Goal: Task Accomplishment & Management: Manage account settings

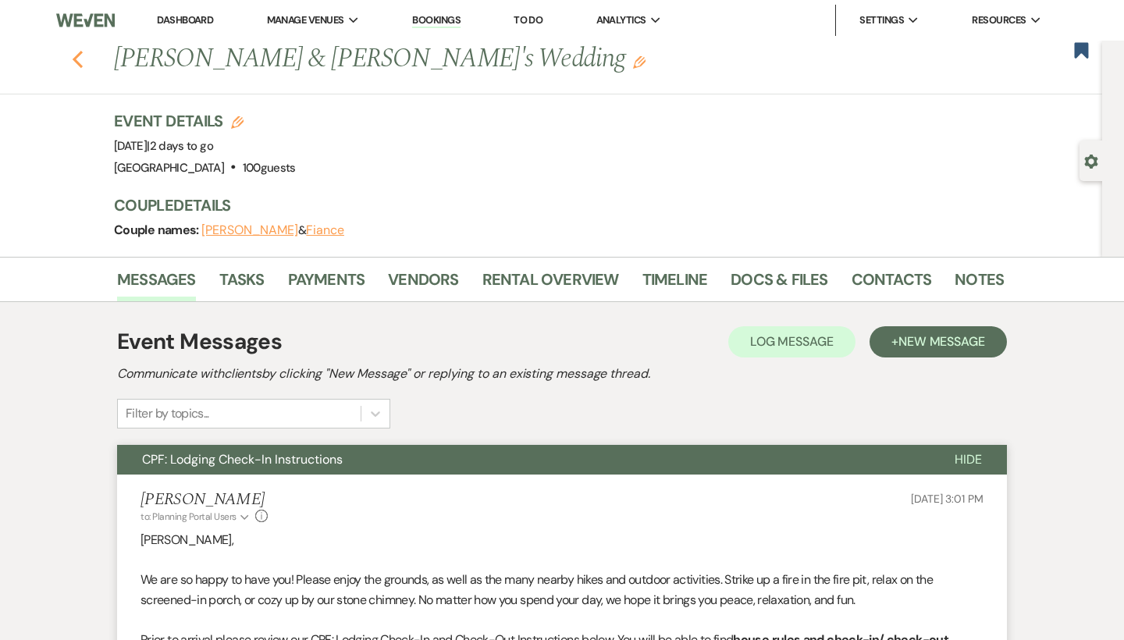
click at [74, 54] on icon "Previous" at bounding box center [78, 59] width 12 height 19
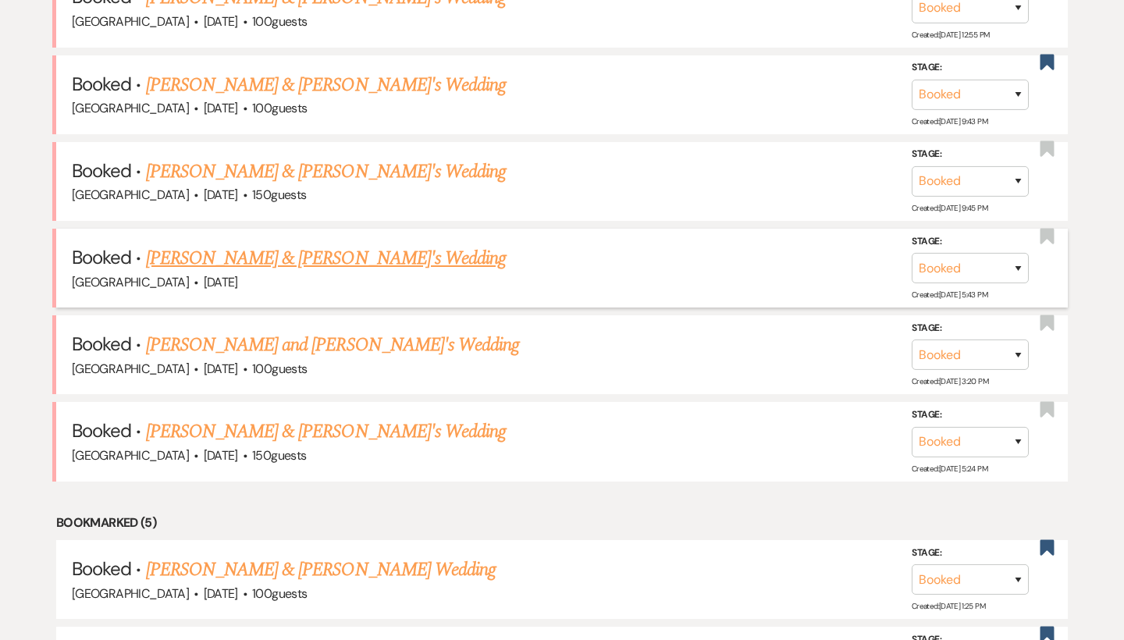
scroll to position [937, 0]
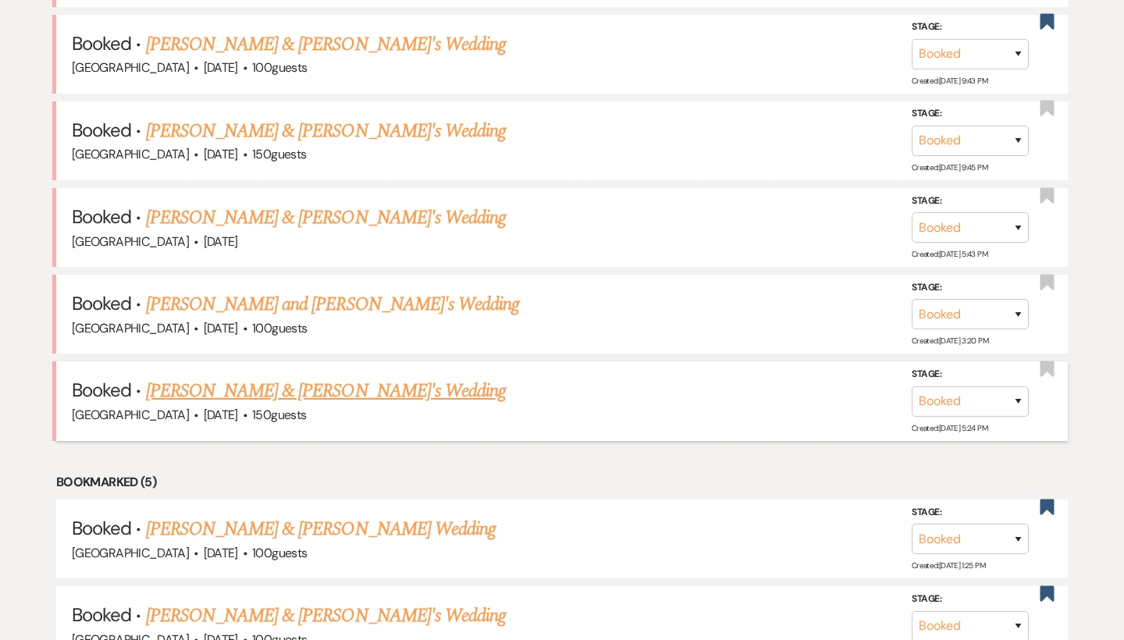
click at [250, 379] on link "[PERSON_NAME] & [PERSON_NAME]'s Wedding" at bounding box center [326, 391] width 361 height 28
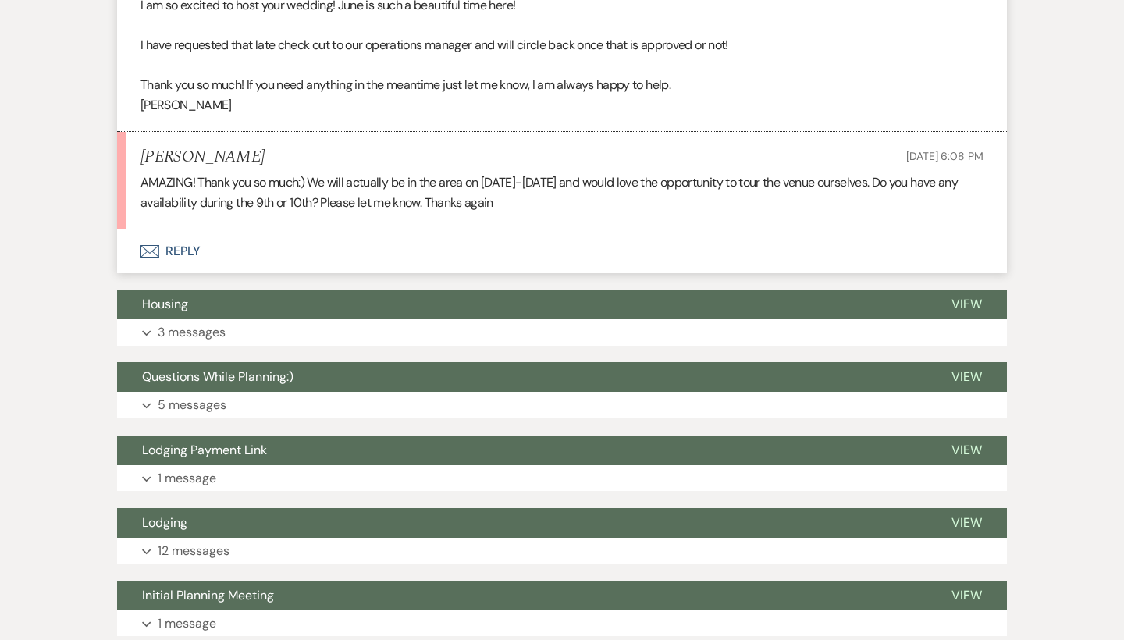
scroll to position [719, 0]
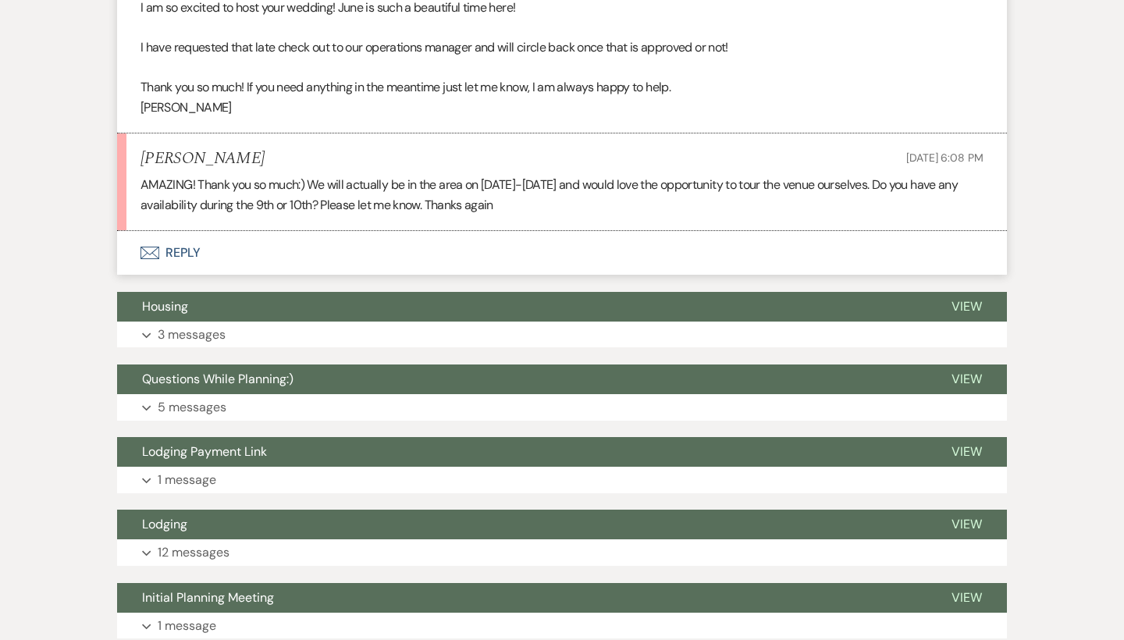
click at [164, 266] on button "Envelope Reply" at bounding box center [562, 253] width 890 height 44
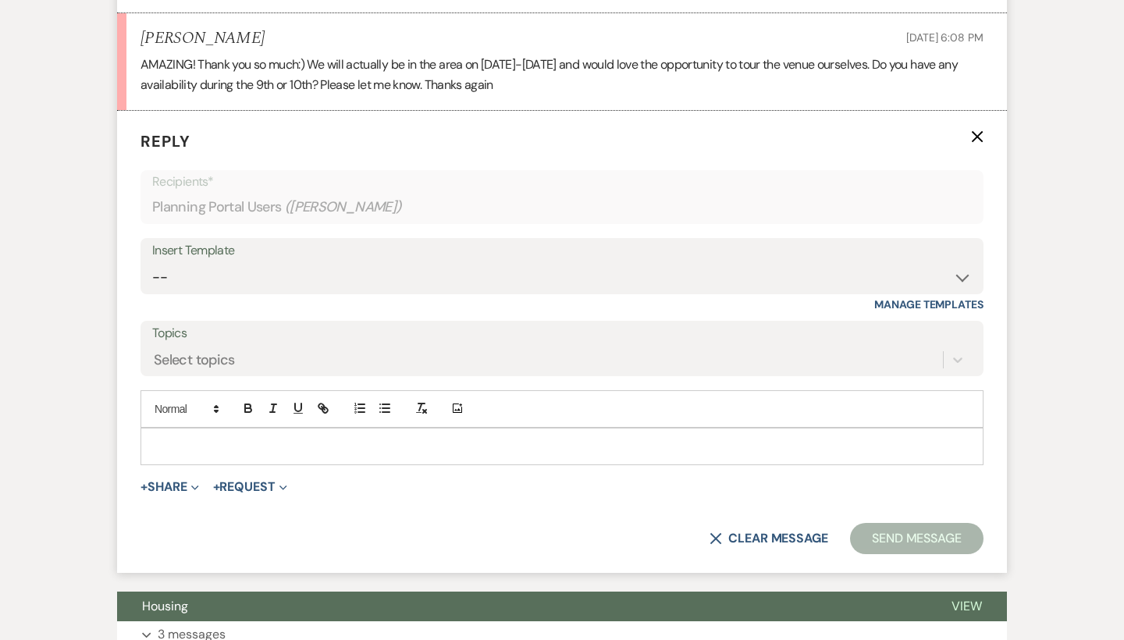
scroll to position [852, 0]
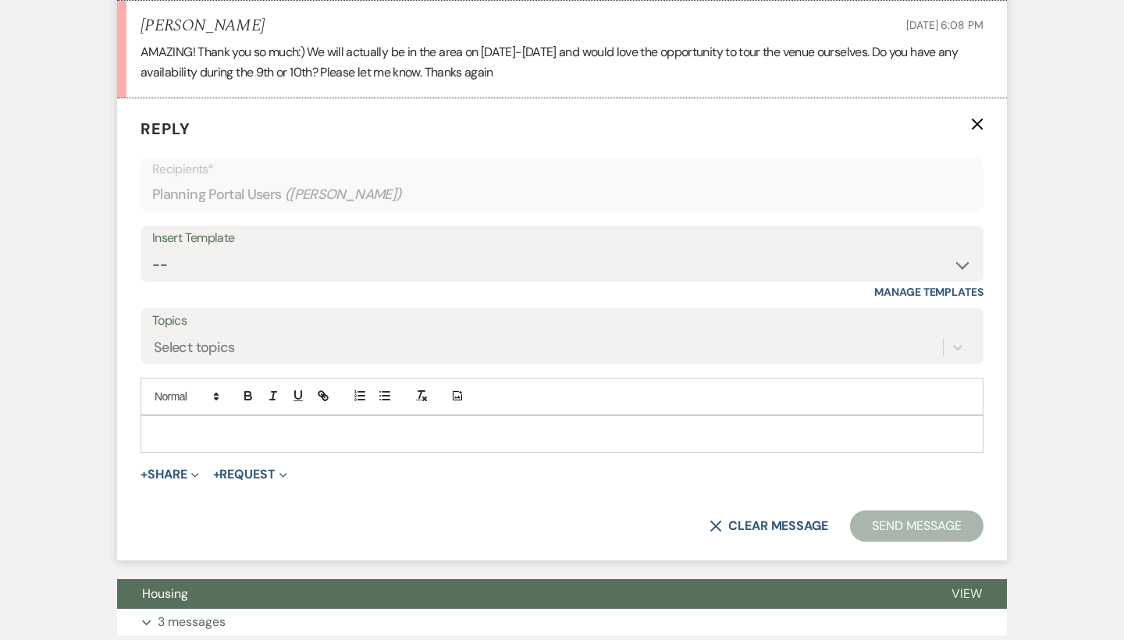
click at [209, 432] on div at bounding box center [561, 434] width 841 height 36
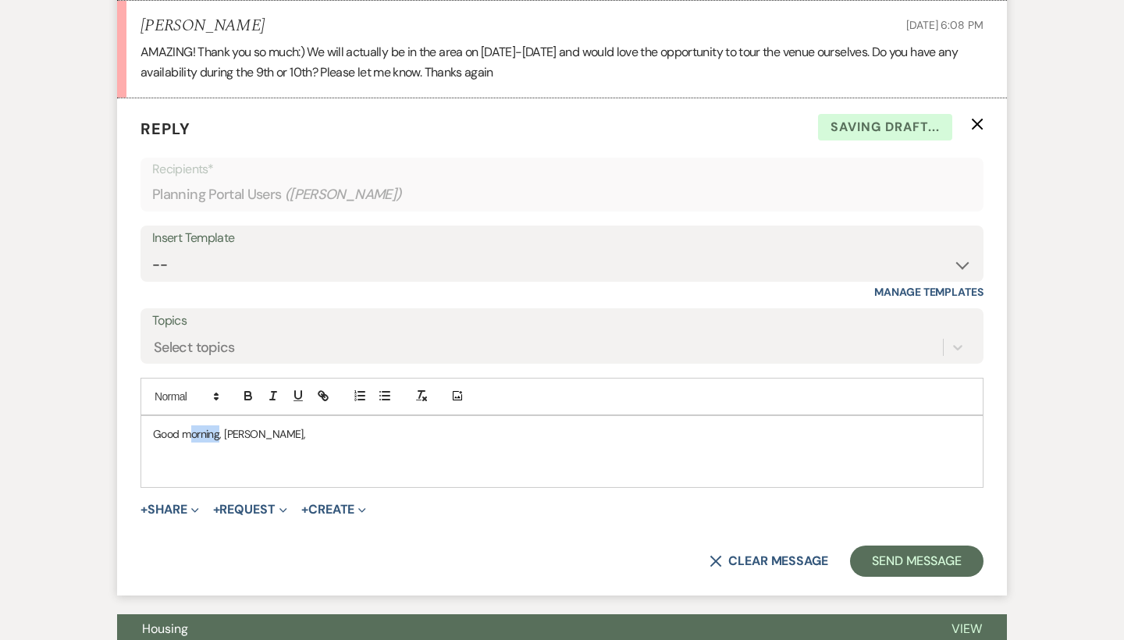
drag, startPoint x: 220, startPoint y: 426, endPoint x: 190, endPoint y: 426, distance: 29.7
click at [190, 426] on p "Good morning, [PERSON_NAME]," at bounding box center [562, 433] width 818 height 17
click at [287, 446] on p at bounding box center [562, 451] width 818 height 17
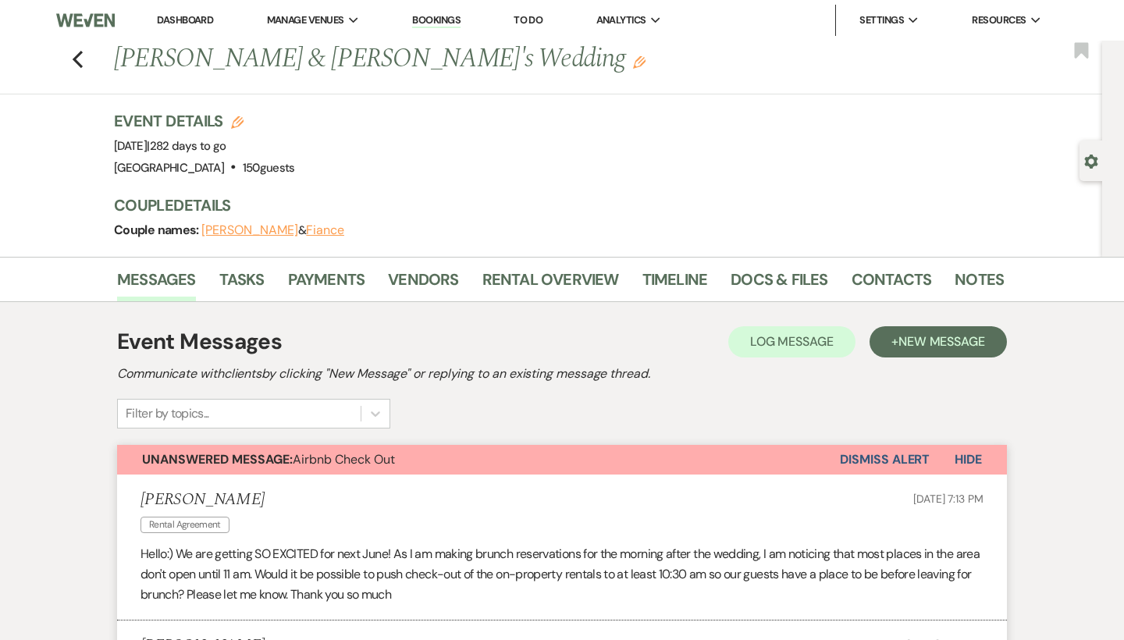
scroll to position [0, 0]
click at [82, 55] on icon "Previous" at bounding box center [78, 59] width 12 height 19
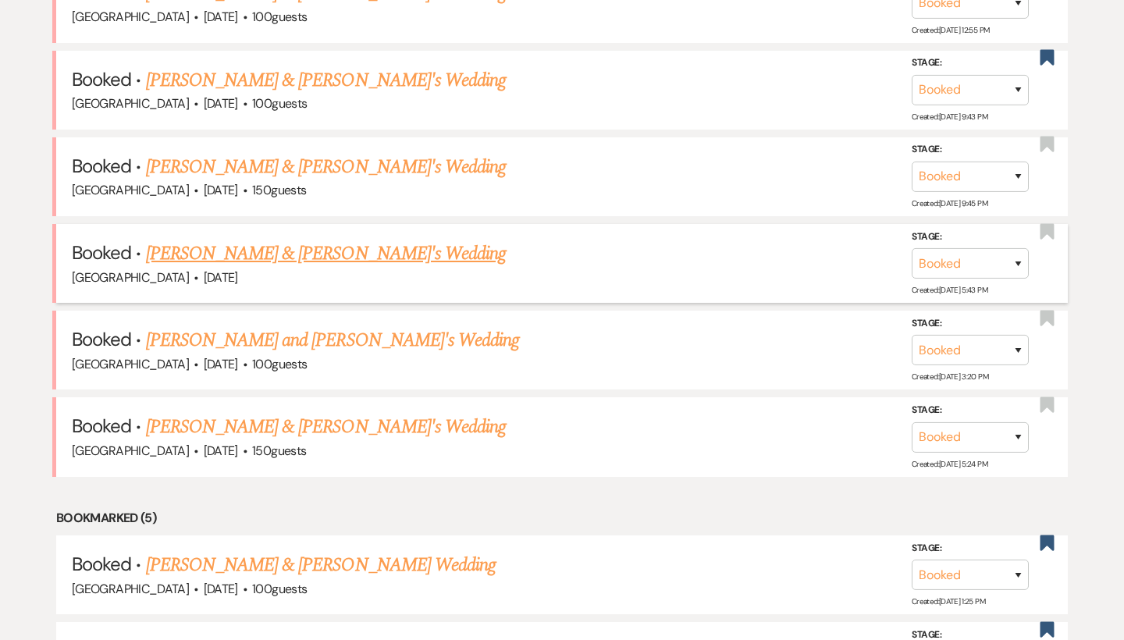
scroll to position [879, 0]
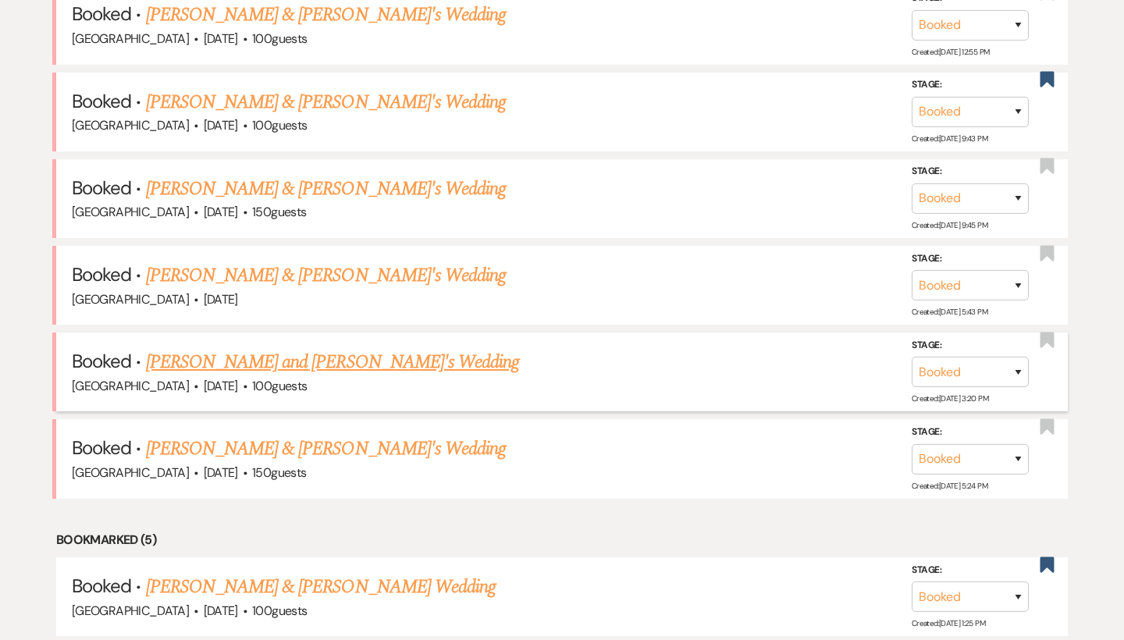
click at [203, 348] on link "[PERSON_NAME] and [PERSON_NAME]'s Wedding" at bounding box center [333, 362] width 374 height 28
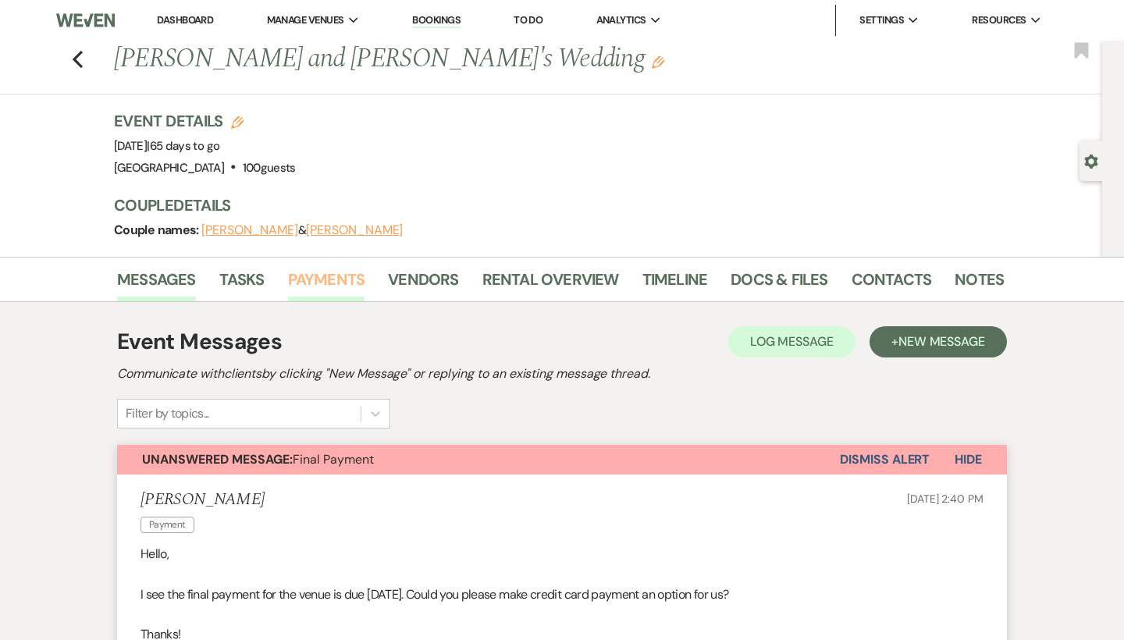
click at [344, 276] on link "Payments" at bounding box center [326, 284] width 77 height 34
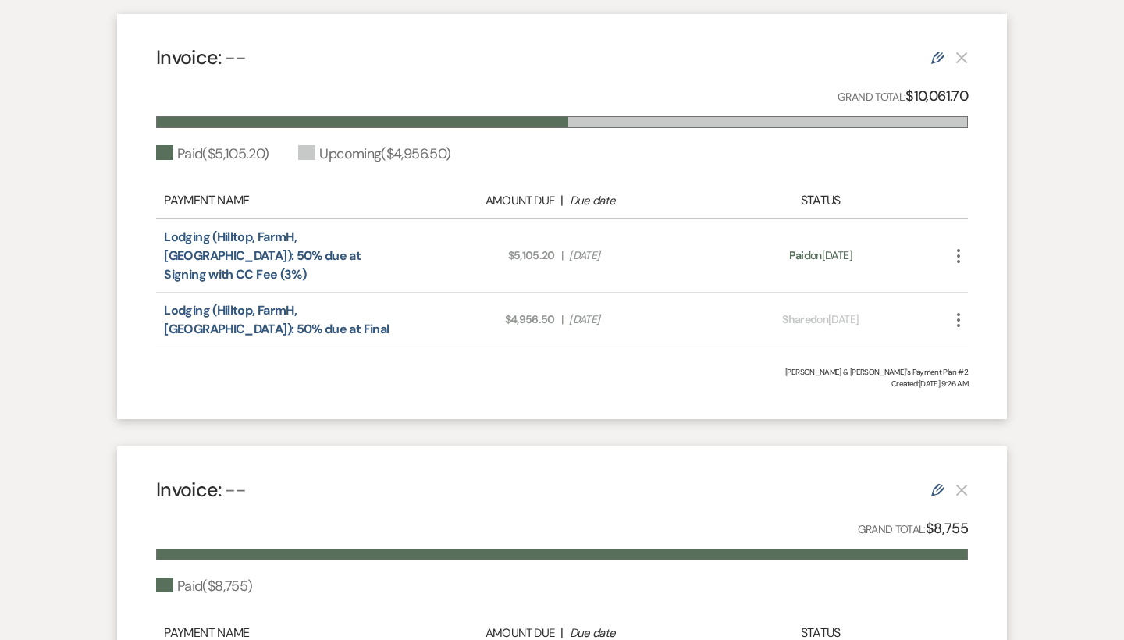
scroll to position [438, 0]
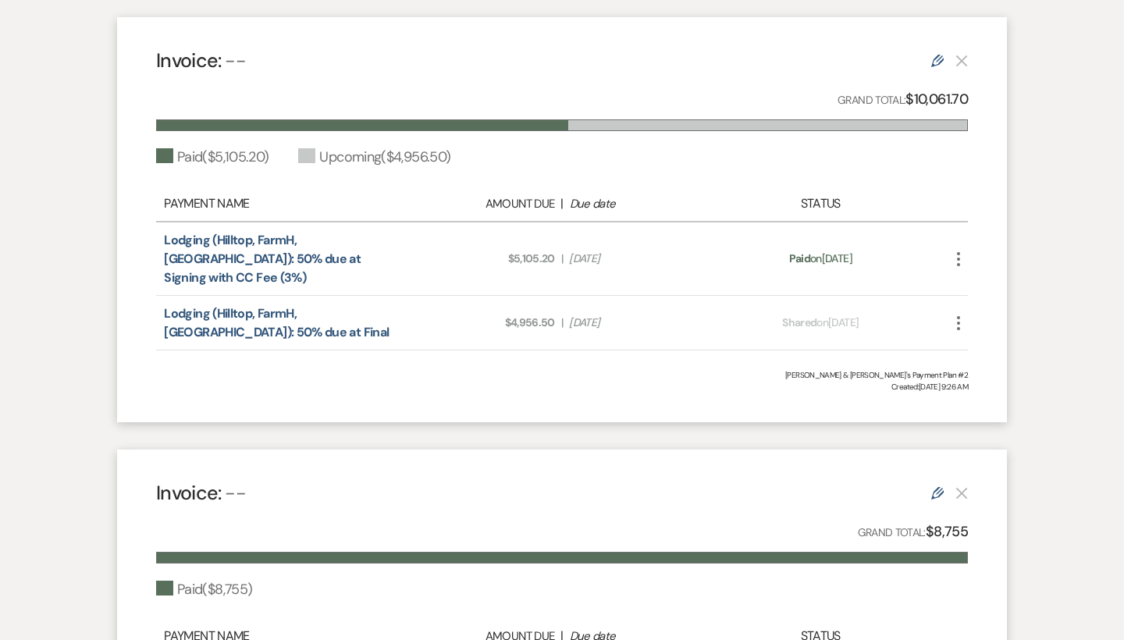
click at [951, 314] on icon "More" at bounding box center [958, 323] width 19 height 19
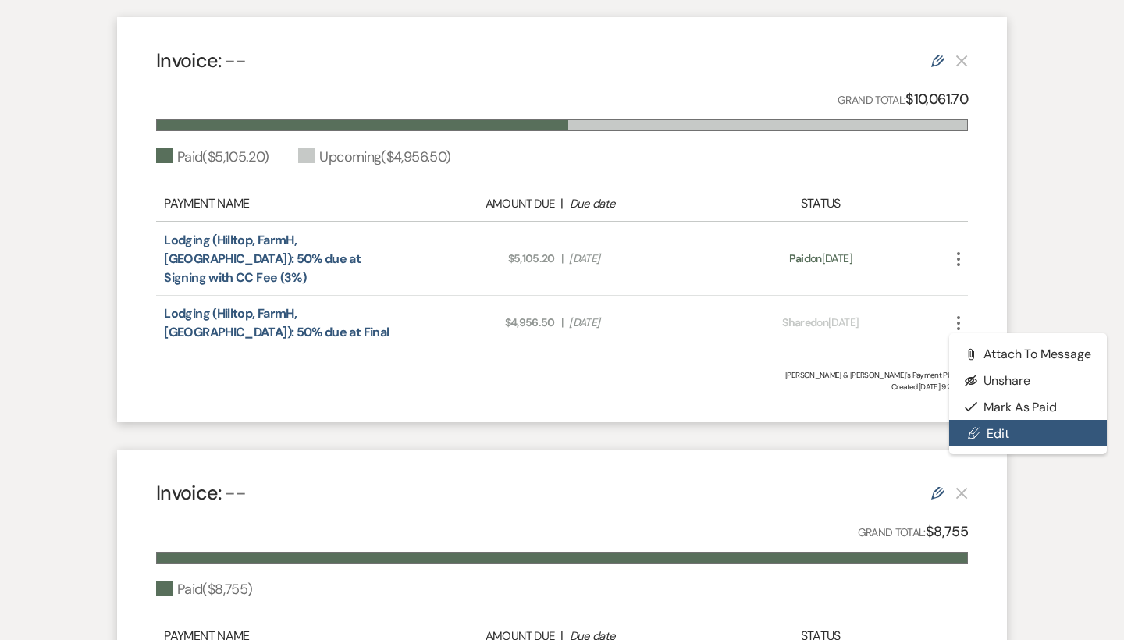
click at [1010, 420] on link "Pencil Edit" at bounding box center [1028, 433] width 158 height 27
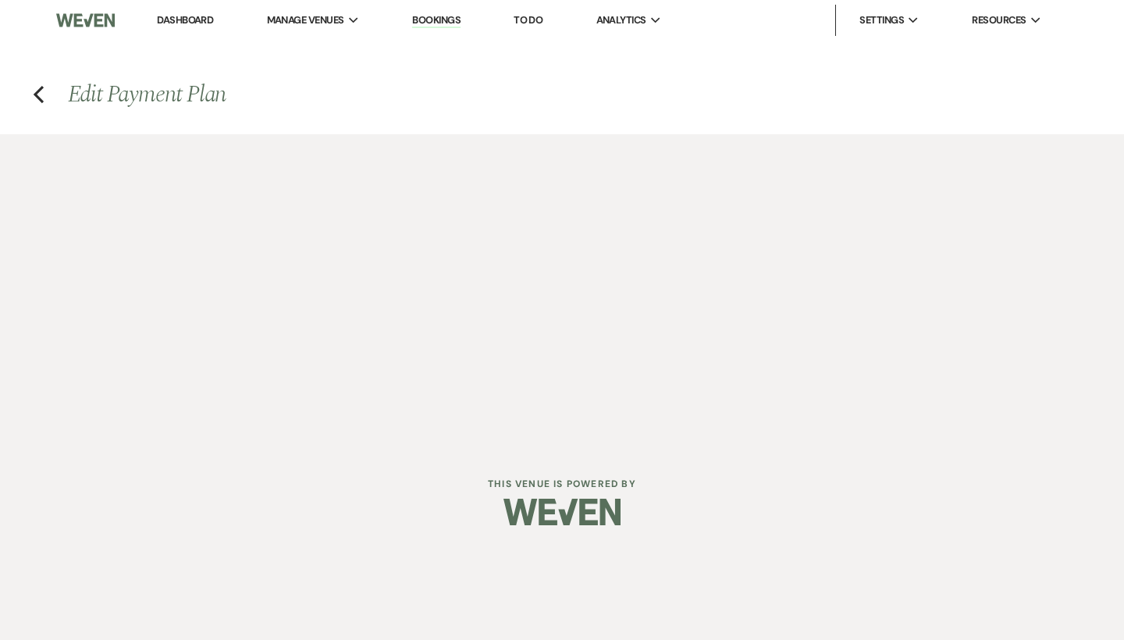
select select "1"
select select "2"
select select "flat"
select select "true"
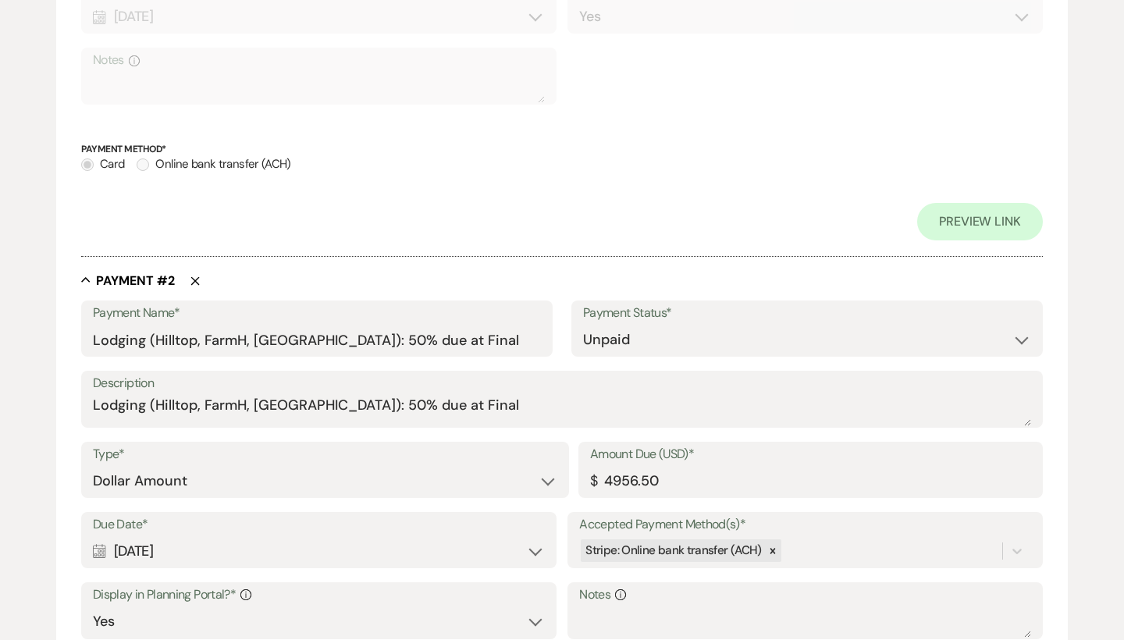
scroll to position [713, 0]
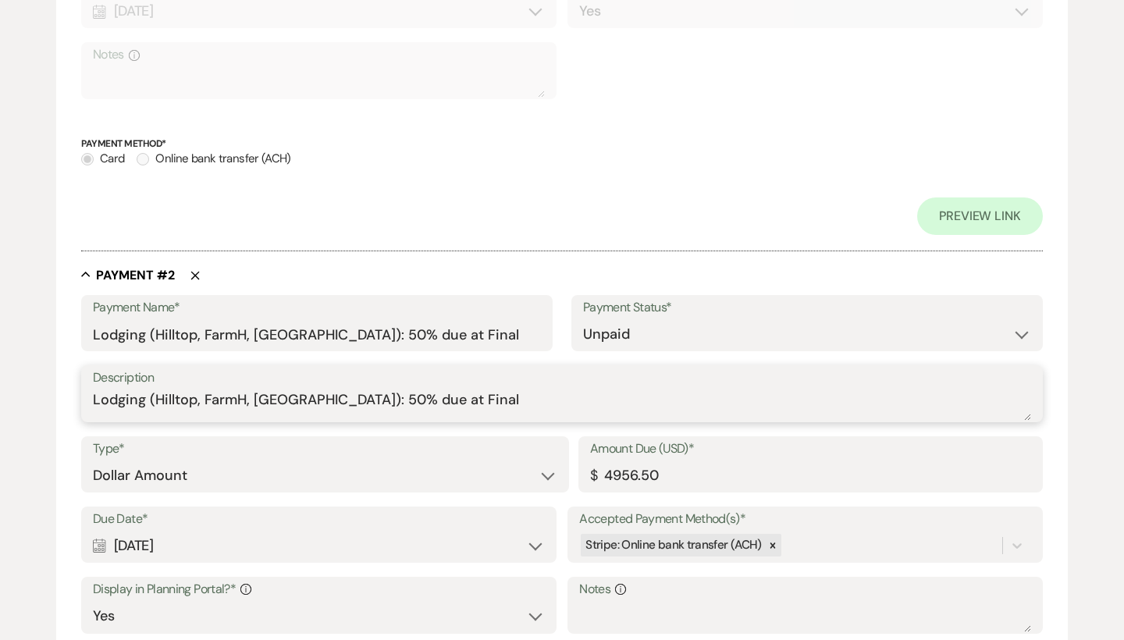
click at [478, 391] on textarea "Lodging (Hilltop, FarmH, [GEOGRAPHIC_DATA]): 50% due at Final" at bounding box center [562, 404] width 938 height 31
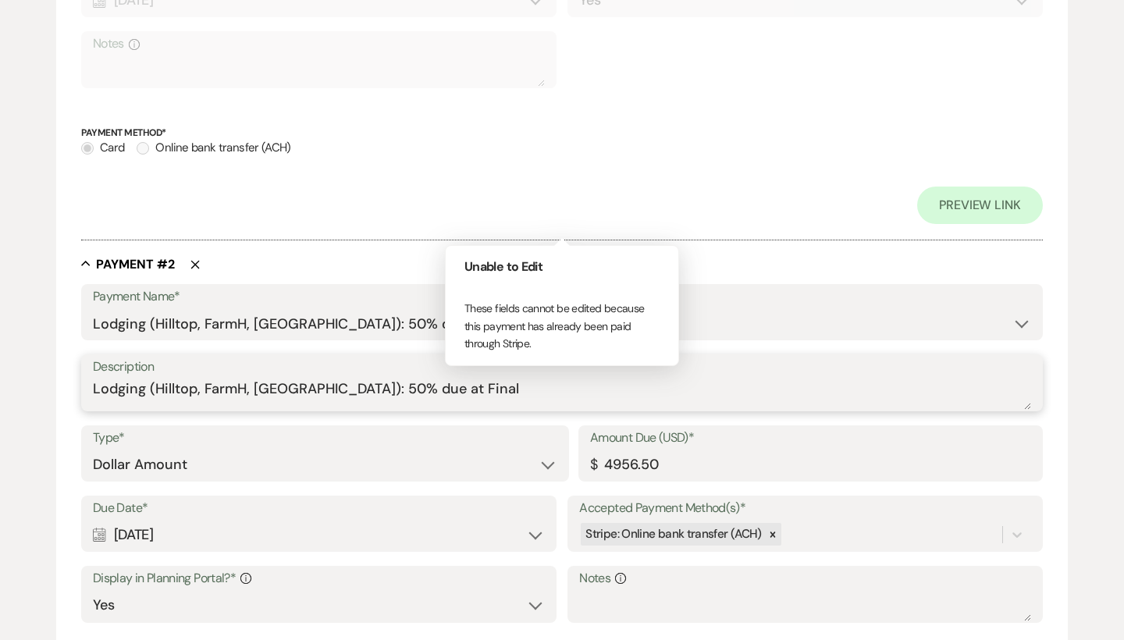
scroll to position [761, 0]
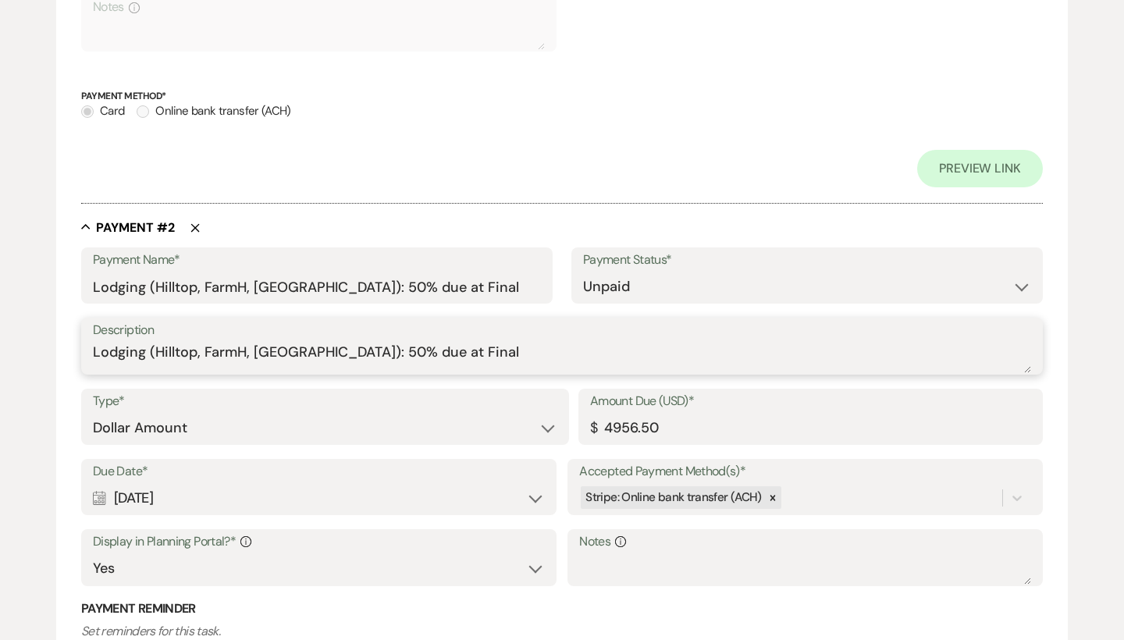
click at [472, 348] on textarea "Lodging (Hilltop, FarmH, [GEOGRAPHIC_DATA]): 50% due at Final" at bounding box center [562, 357] width 938 height 31
type textarea "Lodging (Hilltop, FarmH, [GEOGRAPHIC_DATA]): 50% due at Final"
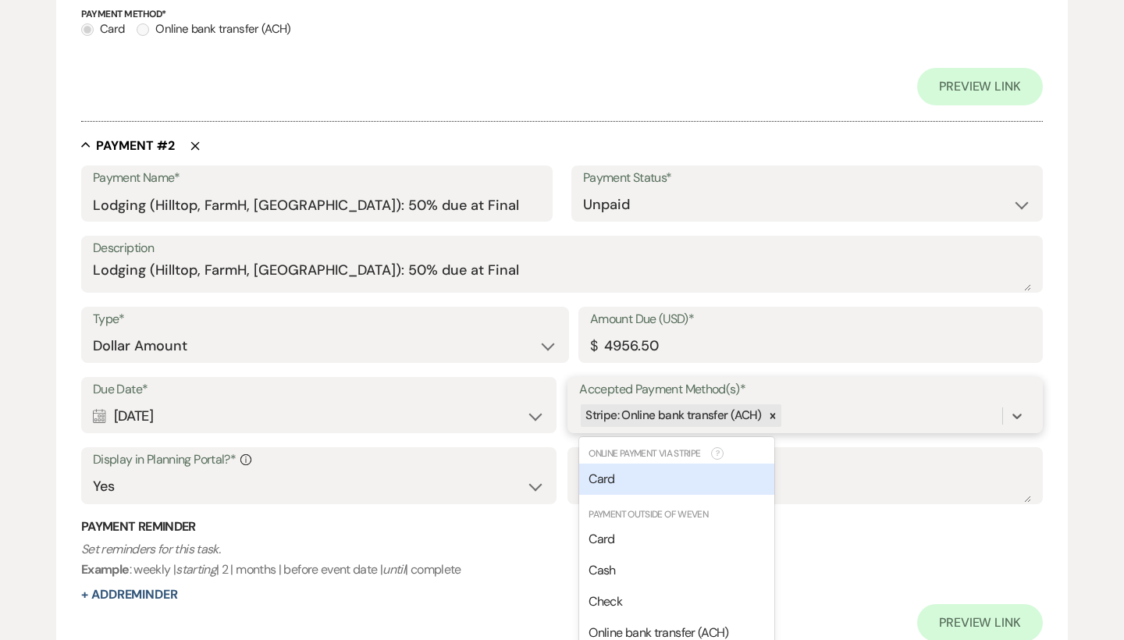
click at [938, 485] on div "Due Date* Calendar [DATE] Expand Accepted Payment Method(s)* option [object Obj…" at bounding box center [562, 447] width 962 height 141
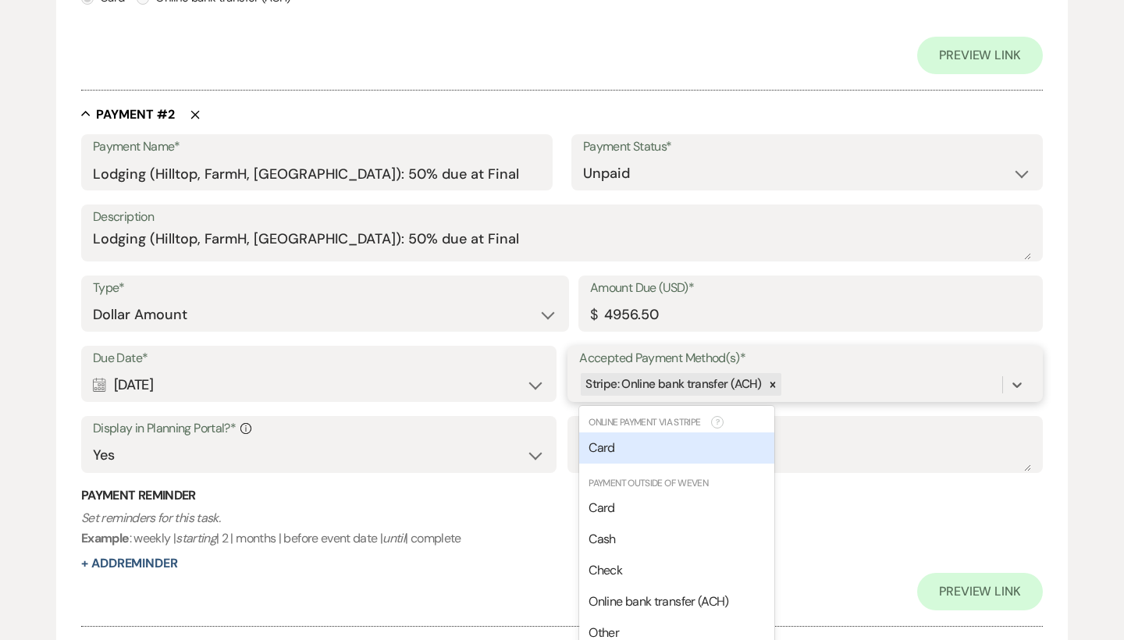
scroll to position [891, 0]
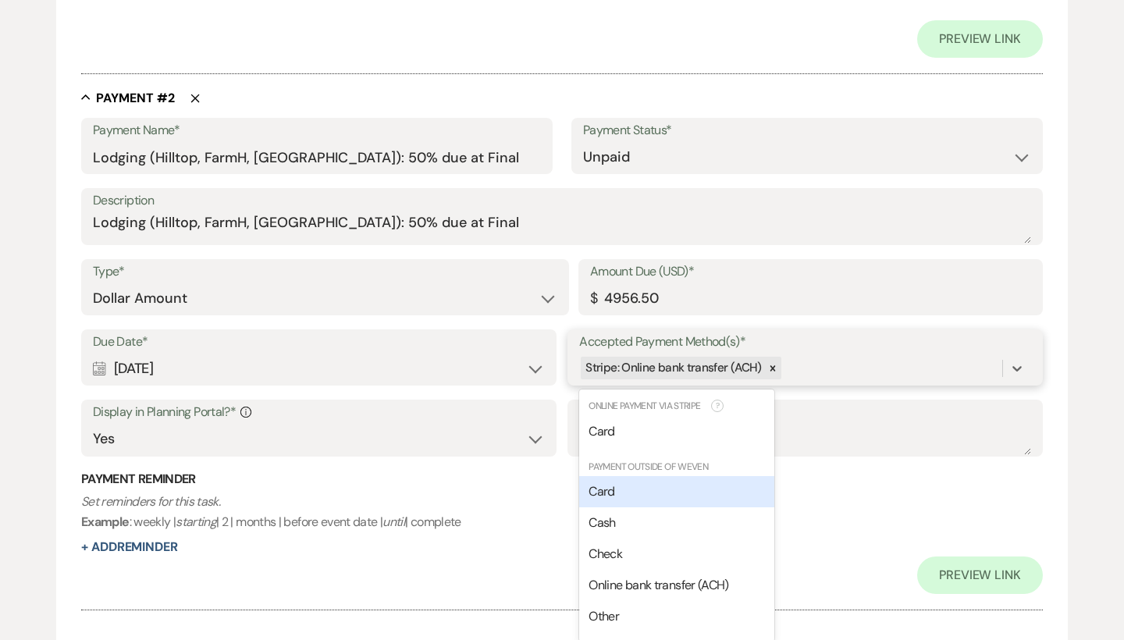
click at [667, 485] on div "Card" at bounding box center [676, 491] width 195 height 31
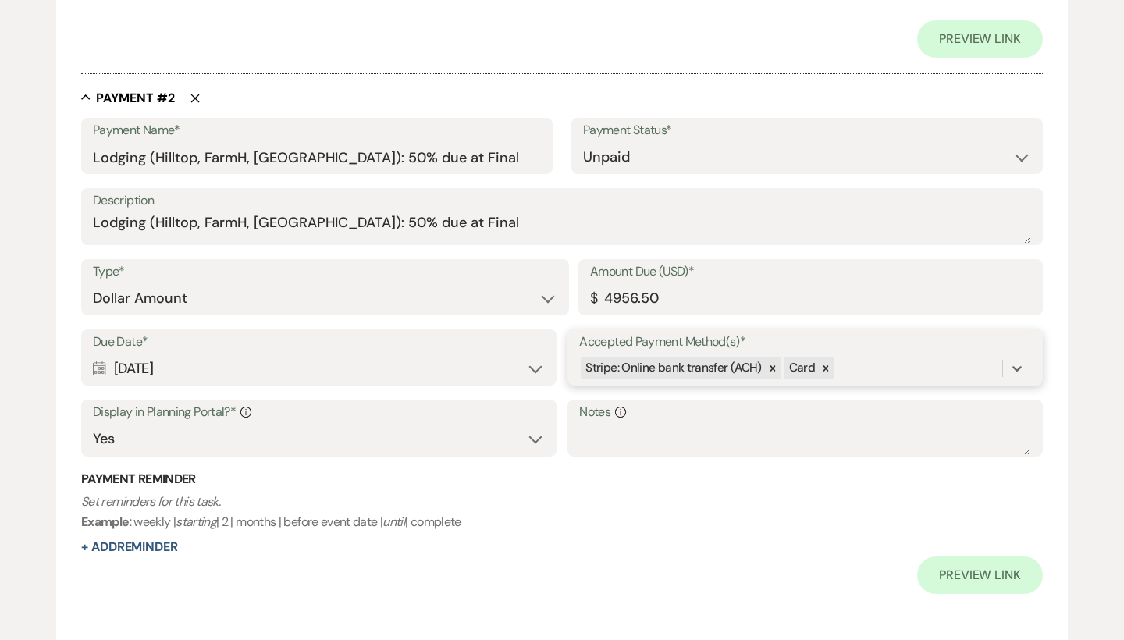
click at [961, 357] on div "Stripe: Online bank transfer (ACH) Card" at bounding box center [790, 367] width 423 height 27
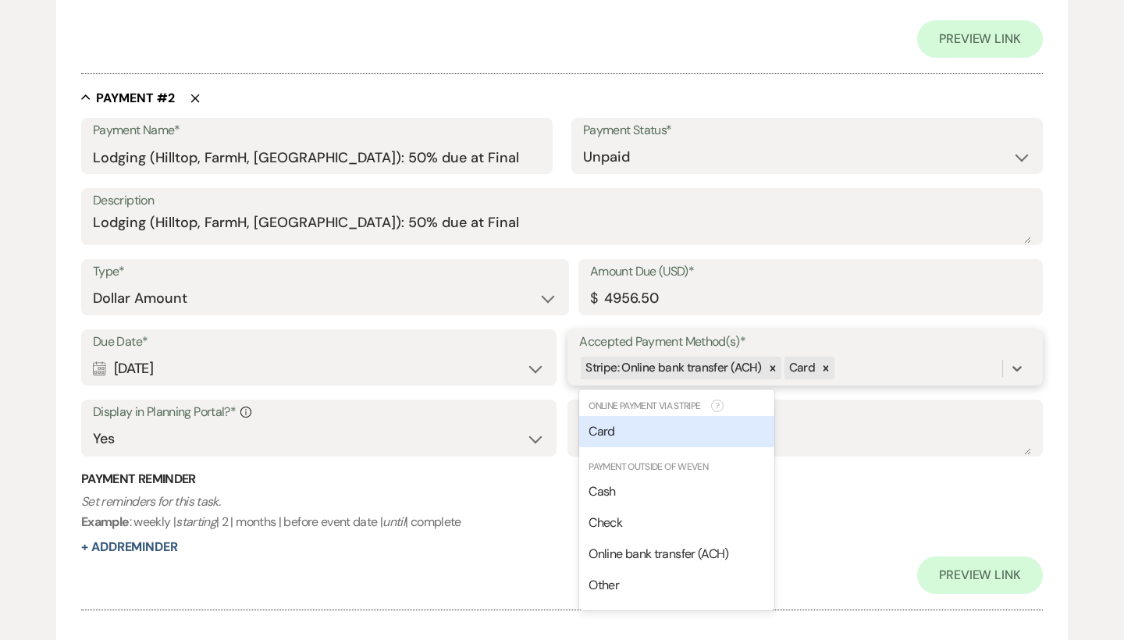
click at [699, 425] on div "Card" at bounding box center [676, 431] width 195 height 31
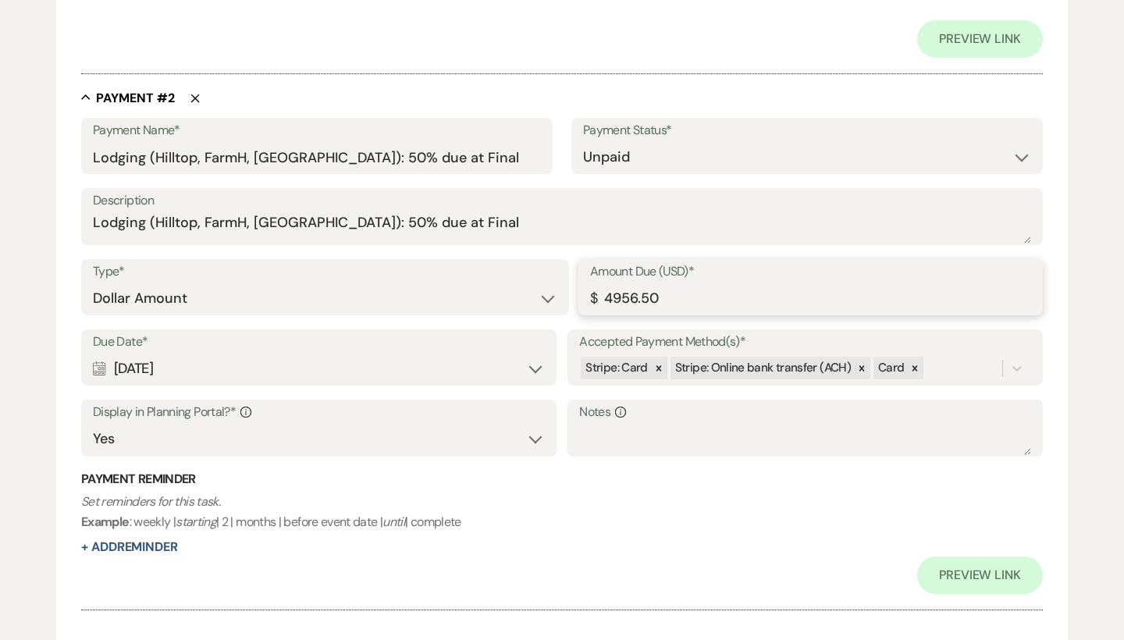
click at [717, 287] on input "4956.50" at bounding box center [810, 298] width 441 height 30
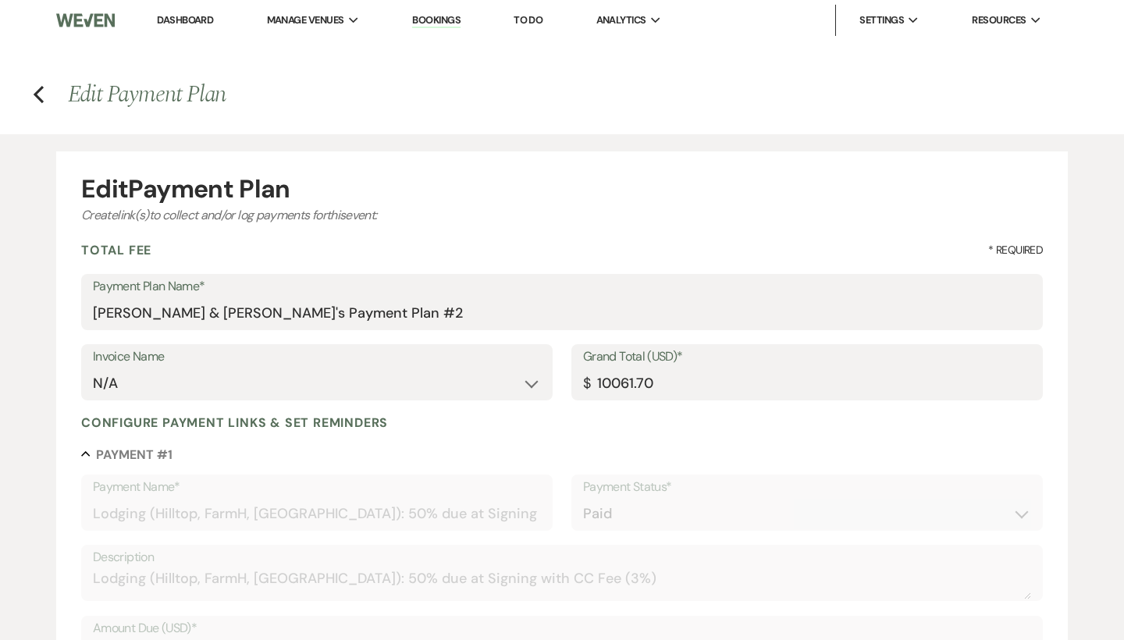
scroll to position [0, 0]
drag, startPoint x: 670, startPoint y: 373, endPoint x: 569, endPoint y: 359, distance: 101.7
click at [569, 359] on div "Invoice Name N/A Grand Total (USD)* $ 10061.70" at bounding box center [562, 379] width 962 height 70
type input "102"
click at [622, 377] on input "Grand Total (USD)*" at bounding box center [807, 383] width 448 height 30
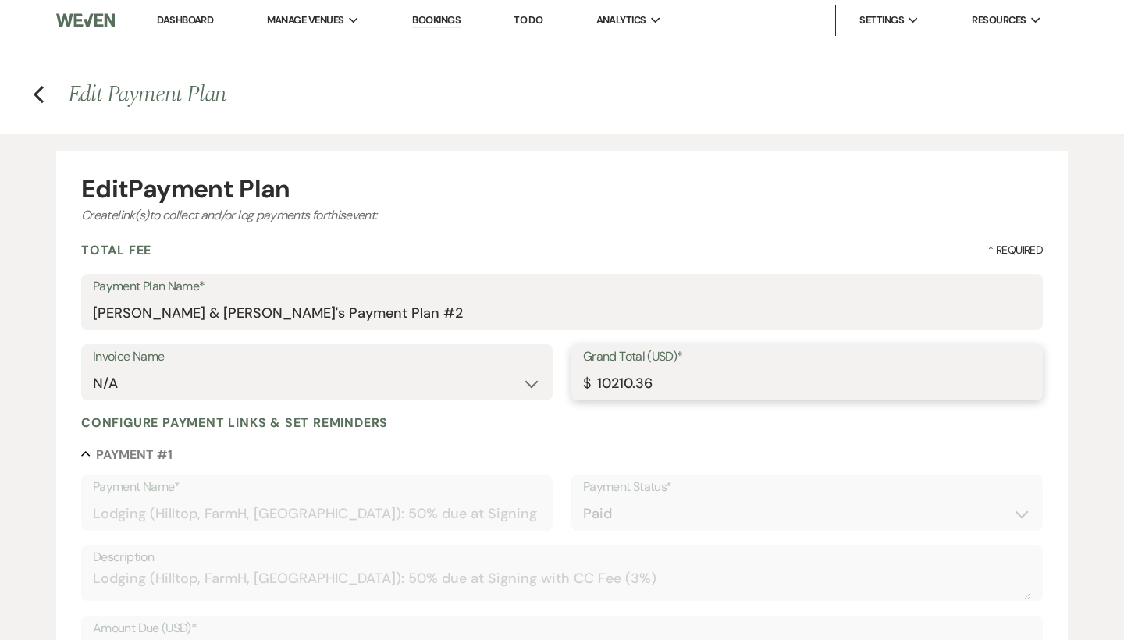
type input "10210.36"
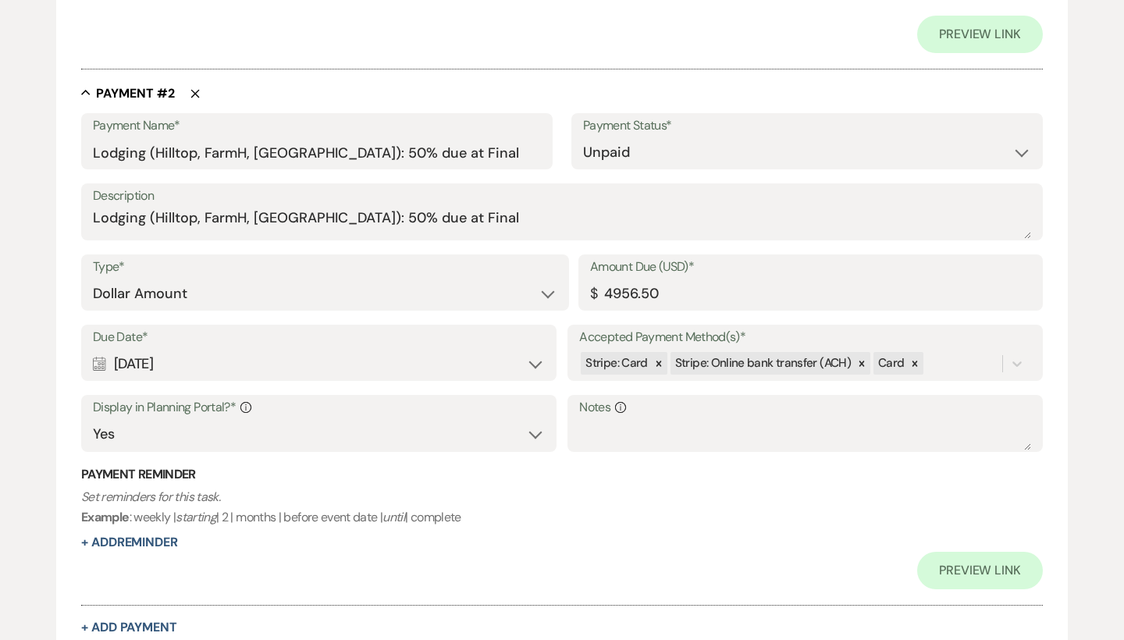
scroll to position [926, 0]
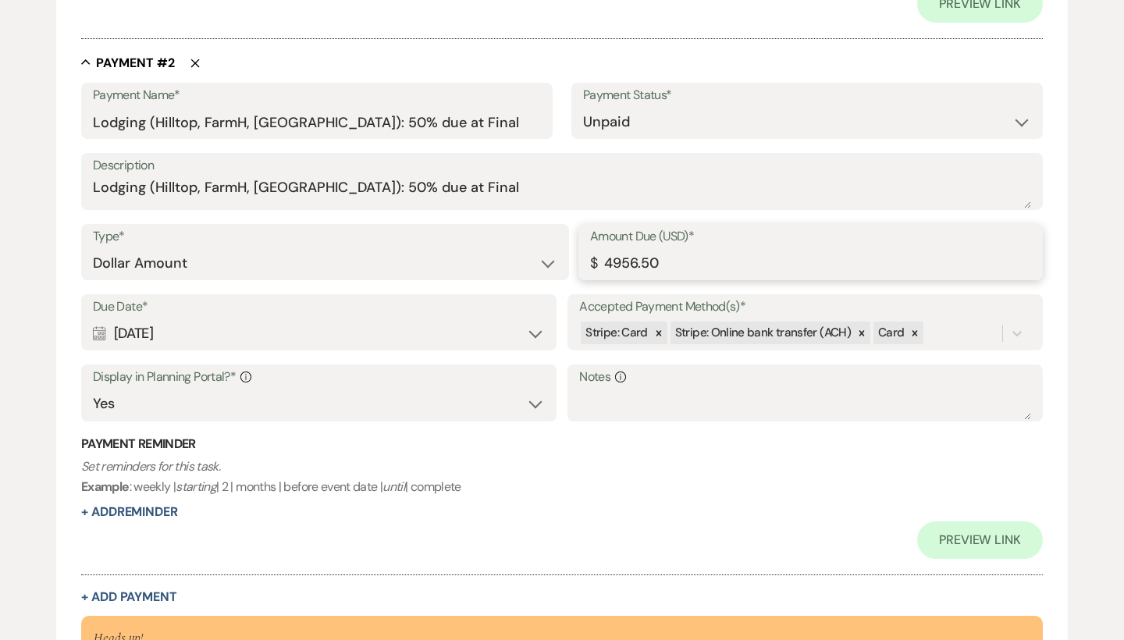
drag, startPoint x: 680, startPoint y: 253, endPoint x: 569, endPoint y: 253, distance: 110.8
click at [569, 253] on div "Type* Dollar Amount Percentage of Grand Total Amount Due (USD)* $ 4956.50" at bounding box center [562, 259] width 962 height 70
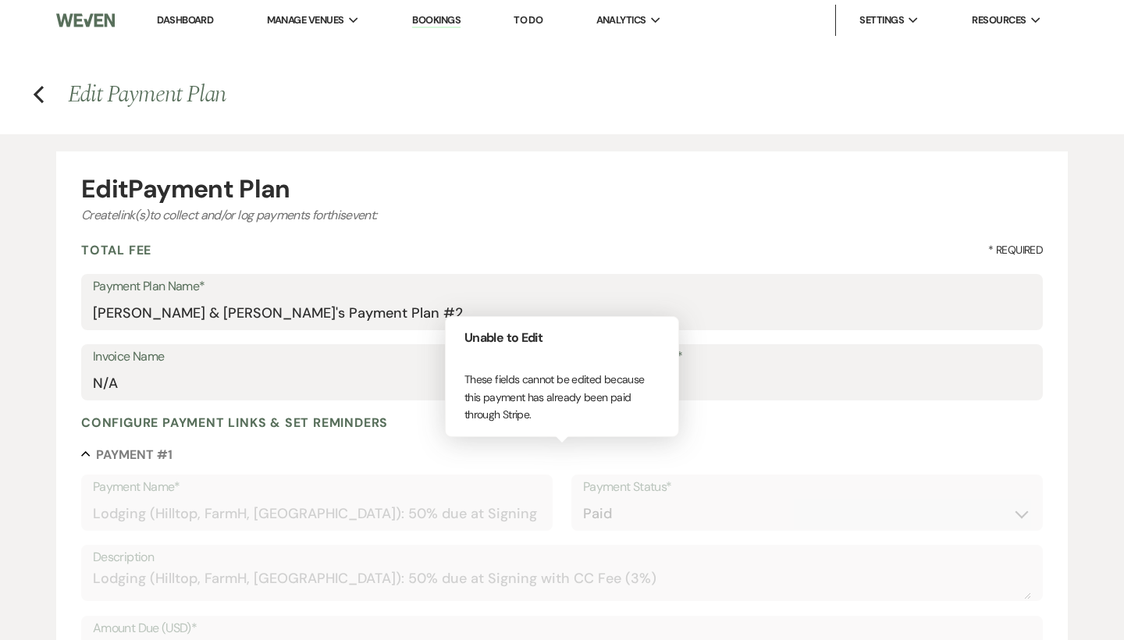
scroll to position [0, 0]
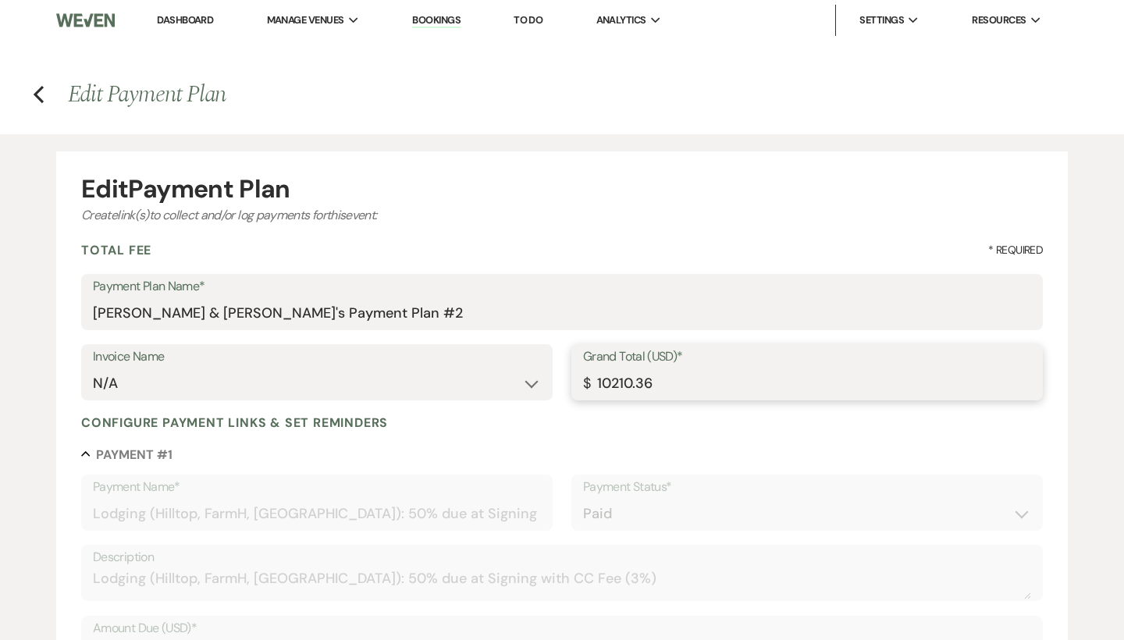
type input "5105.20"
click at [720, 386] on input "10210.36" at bounding box center [807, 383] width 448 height 30
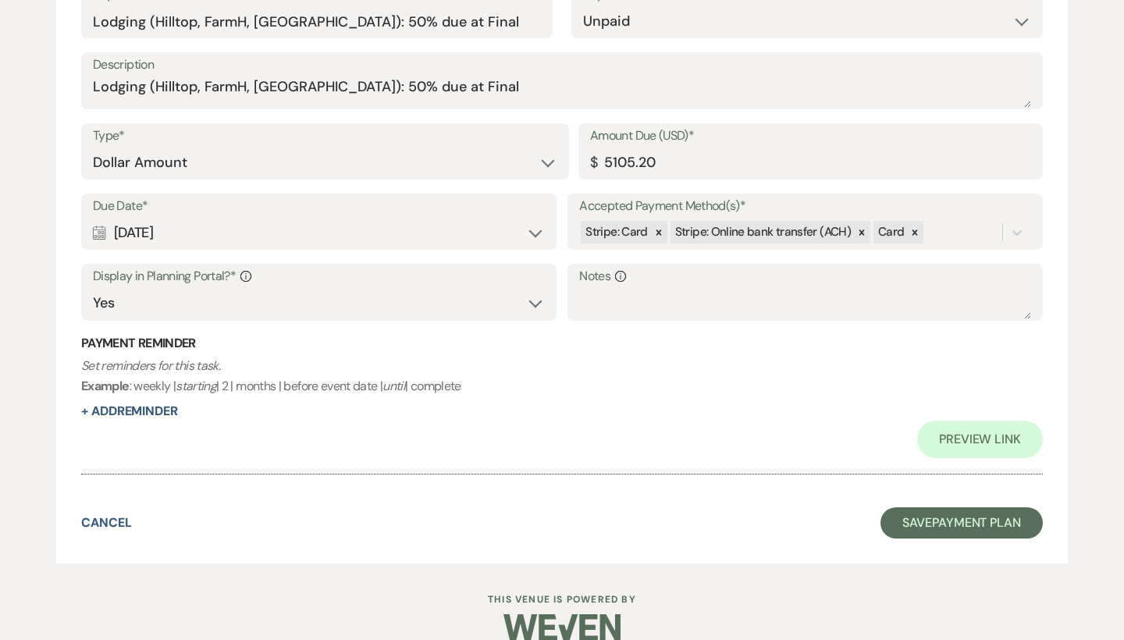
scroll to position [1025, 0]
type input "10210.40"
click at [464, 63] on label "Description" at bounding box center [562, 66] width 938 height 23
click at [464, 78] on textarea "Lodging (Hilltop, FarmH, [GEOGRAPHIC_DATA]): 50% due at Final" at bounding box center [562, 93] width 938 height 31
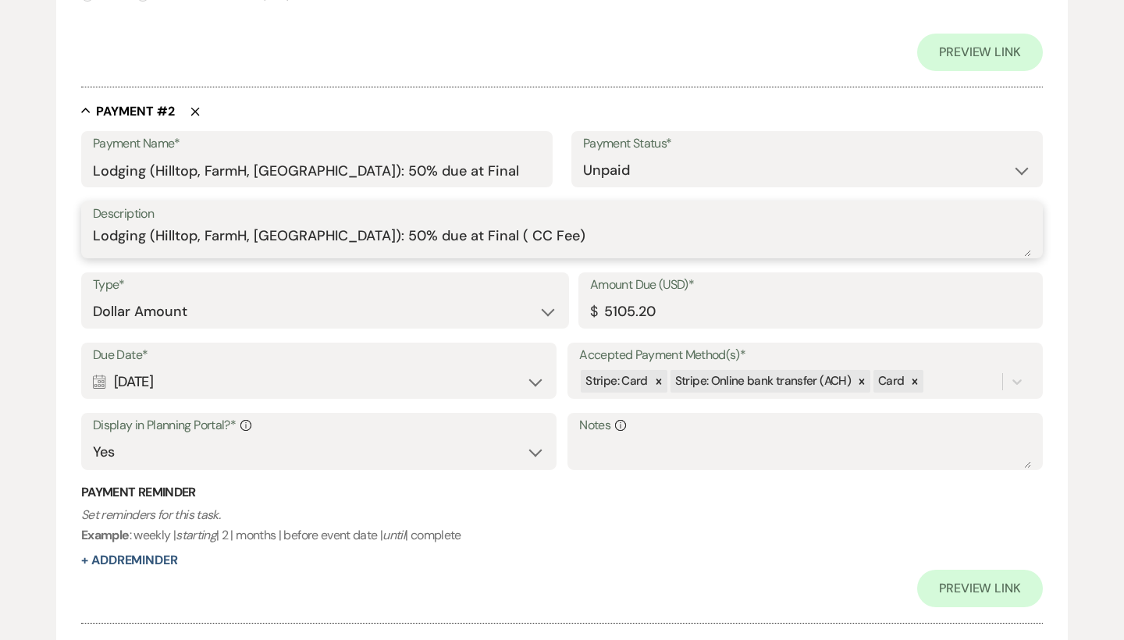
scroll to position [861, 0]
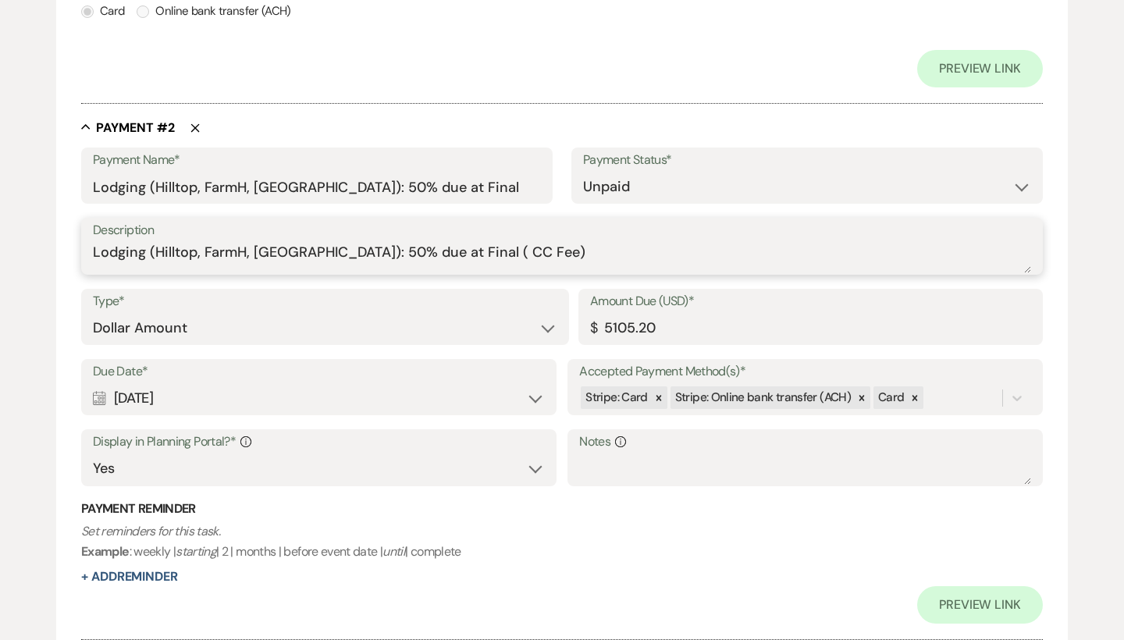
type textarea "Lodging (Hilltop, FarmH, [GEOGRAPHIC_DATA]): 50% due at Final ( CC Fee)"
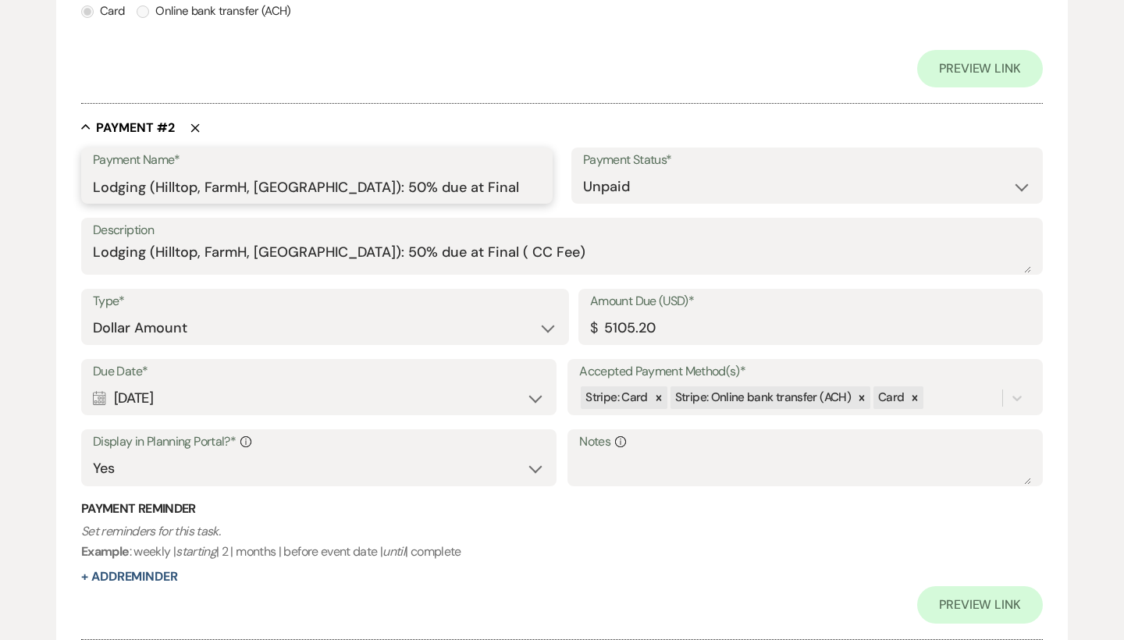
click at [465, 194] on input "Lodging (Hilltop, FarmH, [GEOGRAPHIC_DATA]): 50% due at Final" at bounding box center [317, 187] width 448 height 30
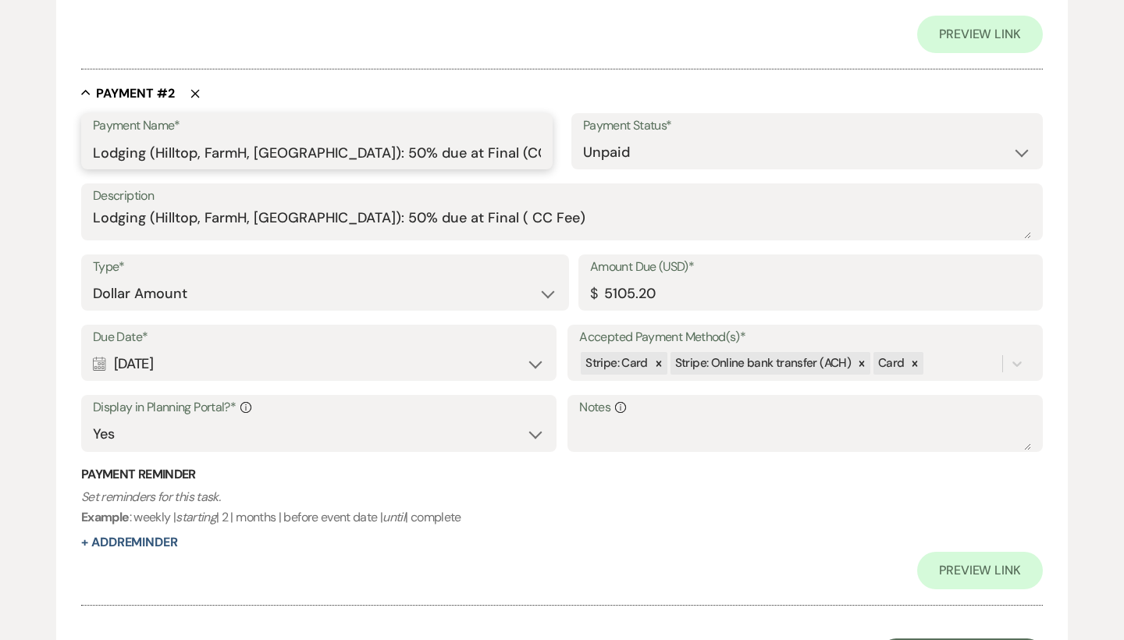
scroll to position [927, 0]
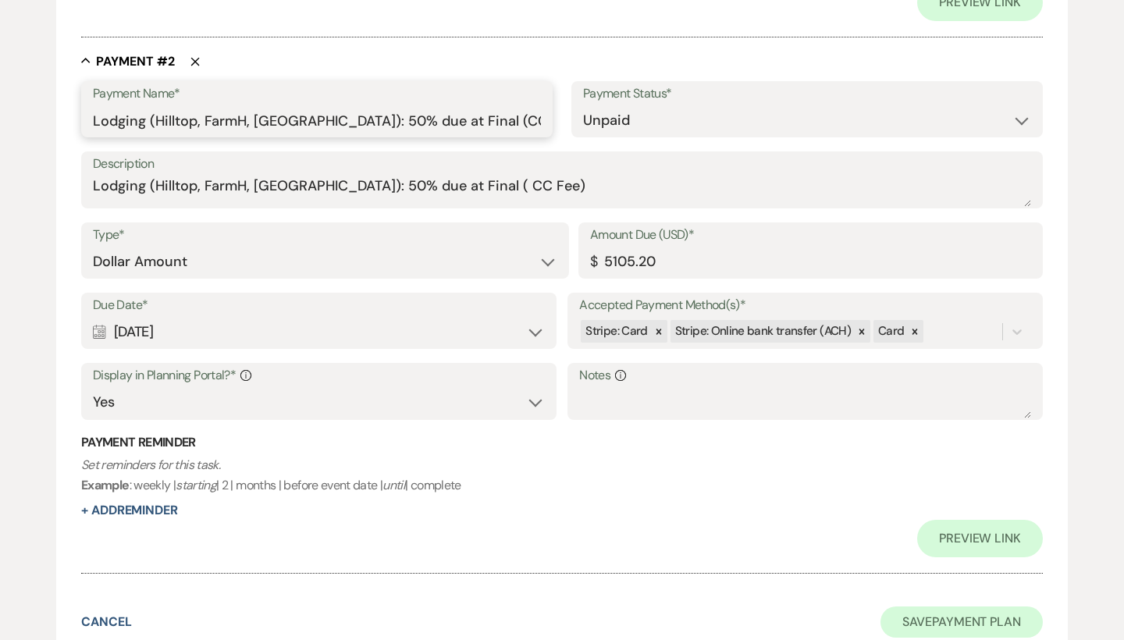
type input "Lodging (Hilltop, FarmH, [GEOGRAPHIC_DATA]): 50% due at Final (CC Fee)"
click at [956, 606] on button "Save Payment Plan" at bounding box center [961, 621] width 162 height 31
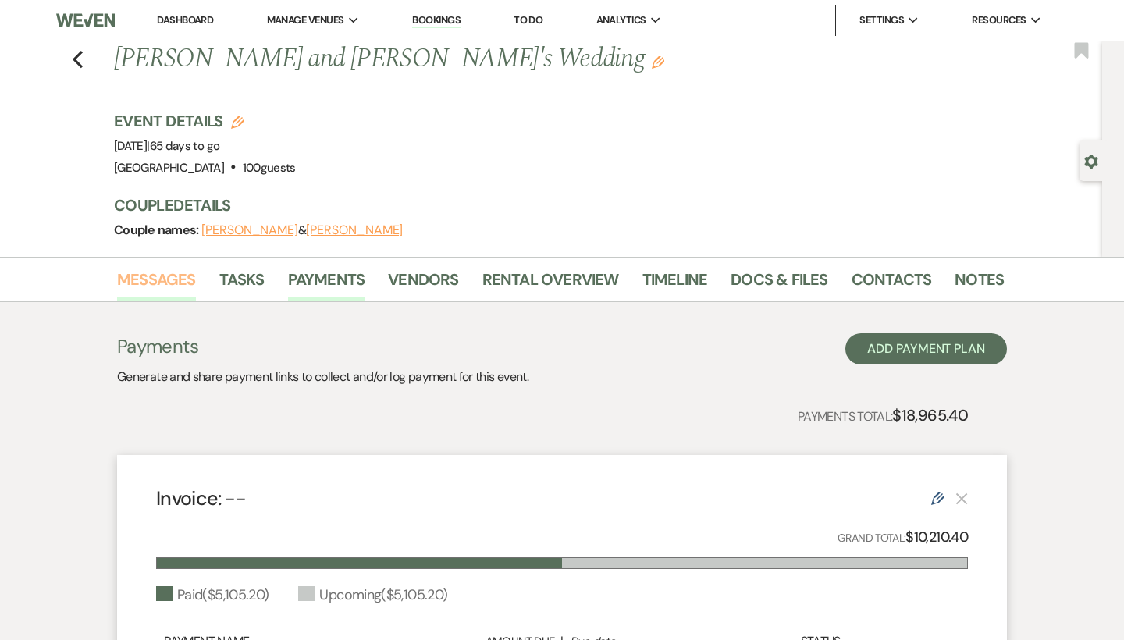
click at [183, 278] on link "Messages" at bounding box center [156, 284] width 79 height 34
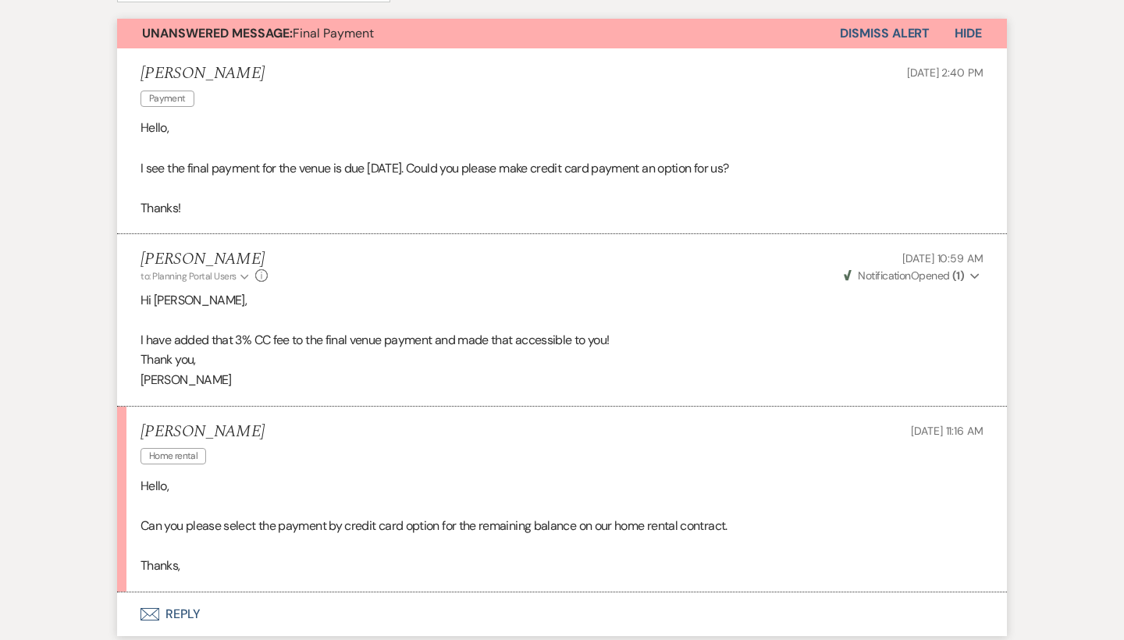
click at [139, 613] on button "Envelope Reply" at bounding box center [562, 614] width 890 height 44
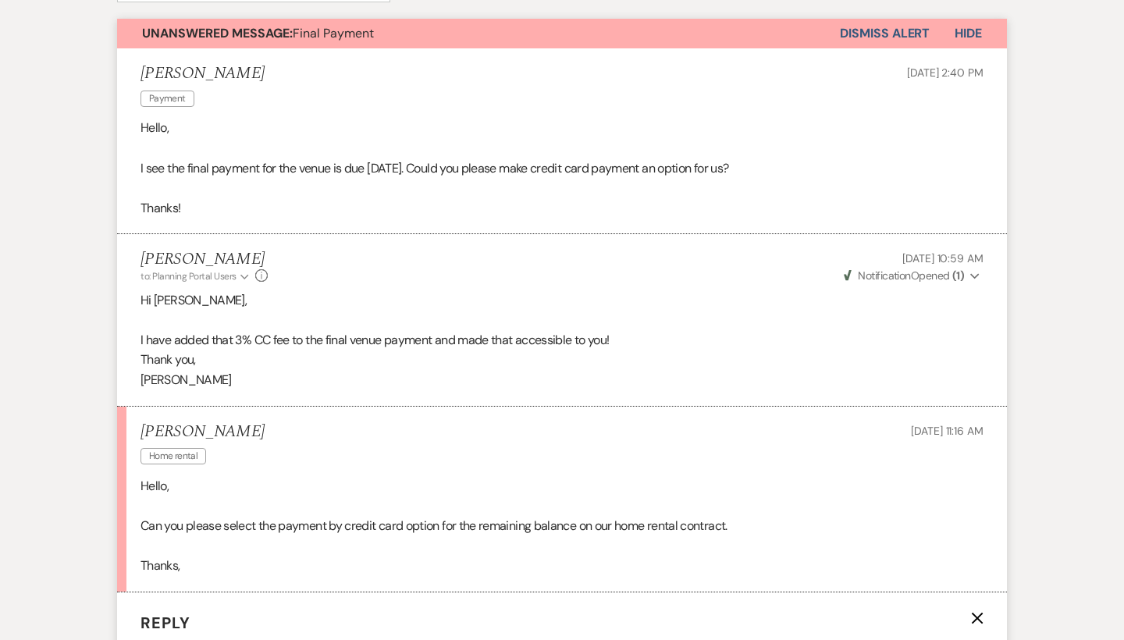
scroll to position [919, 0]
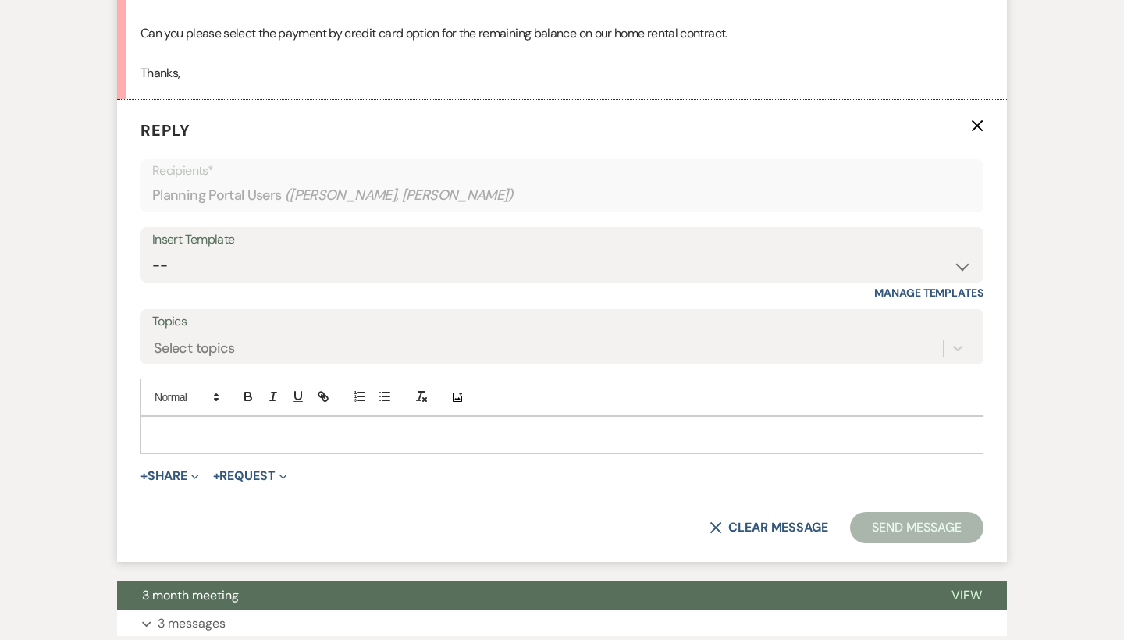
click at [265, 427] on p at bounding box center [562, 434] width 818 height 17
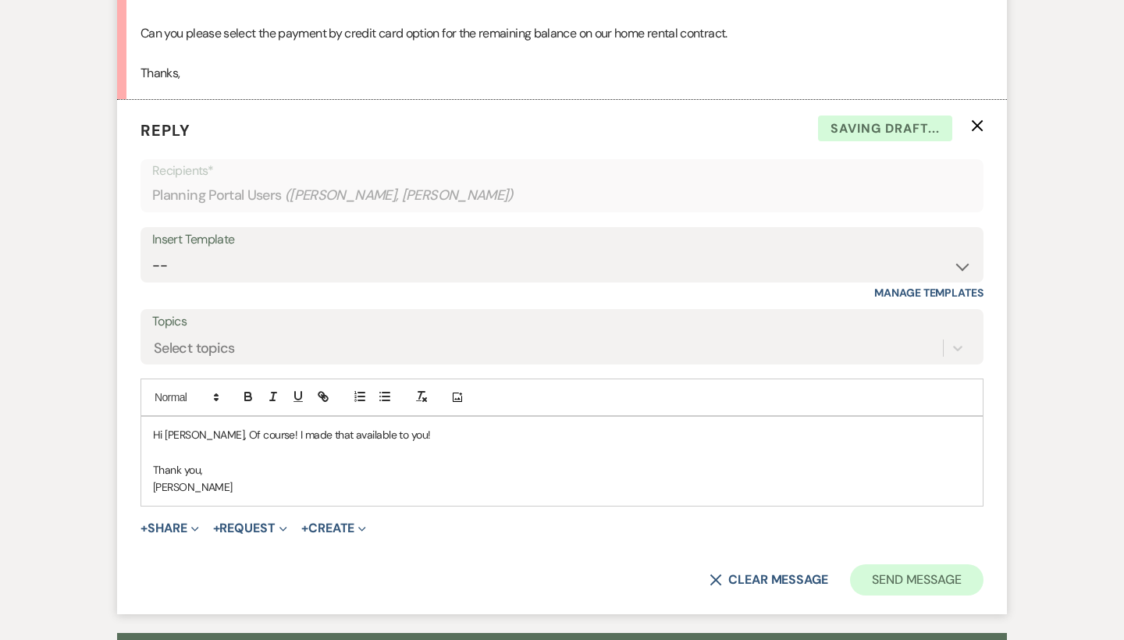
click at [935, 564] on button "Send Message" at bounding box center [916, 579] width 133 height 31
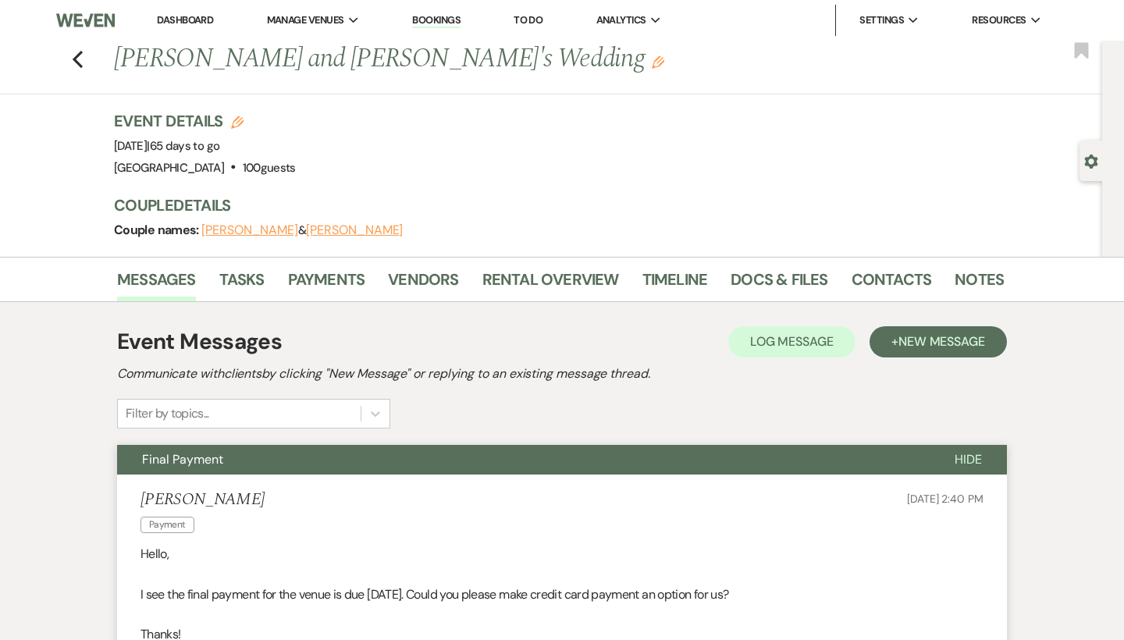
scroll to position [0, 0]
click at [695, 457] on button "Final Payment" at bounding box center [523, 460] width 813 height 30
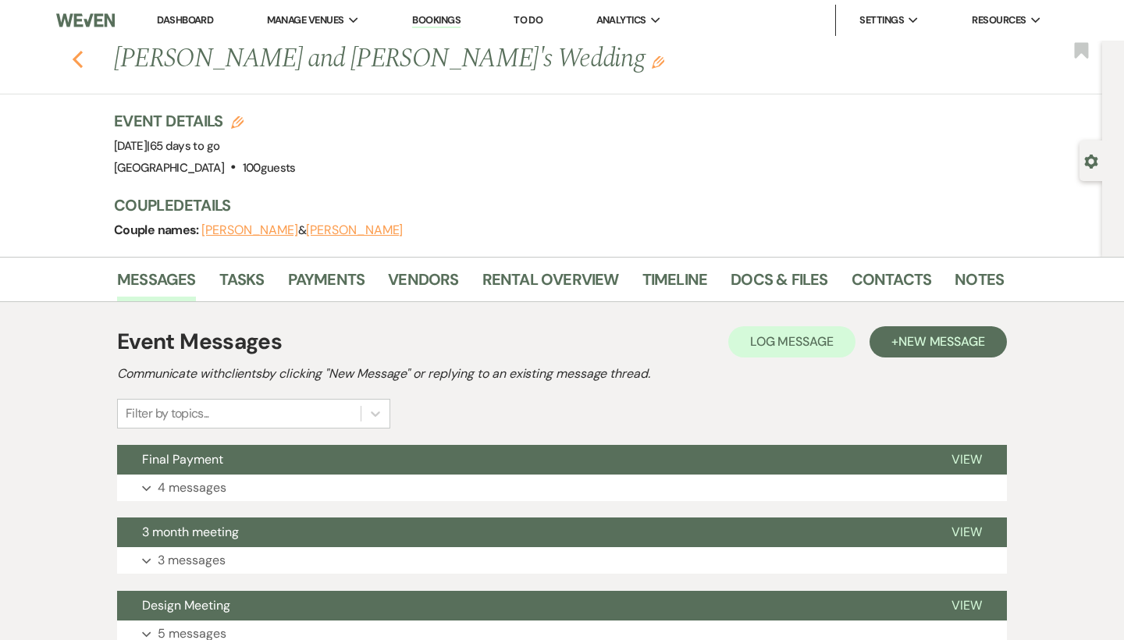
click at [79, 58] on icon "Previous" at bounding box center [78, 59] width 12 height 19
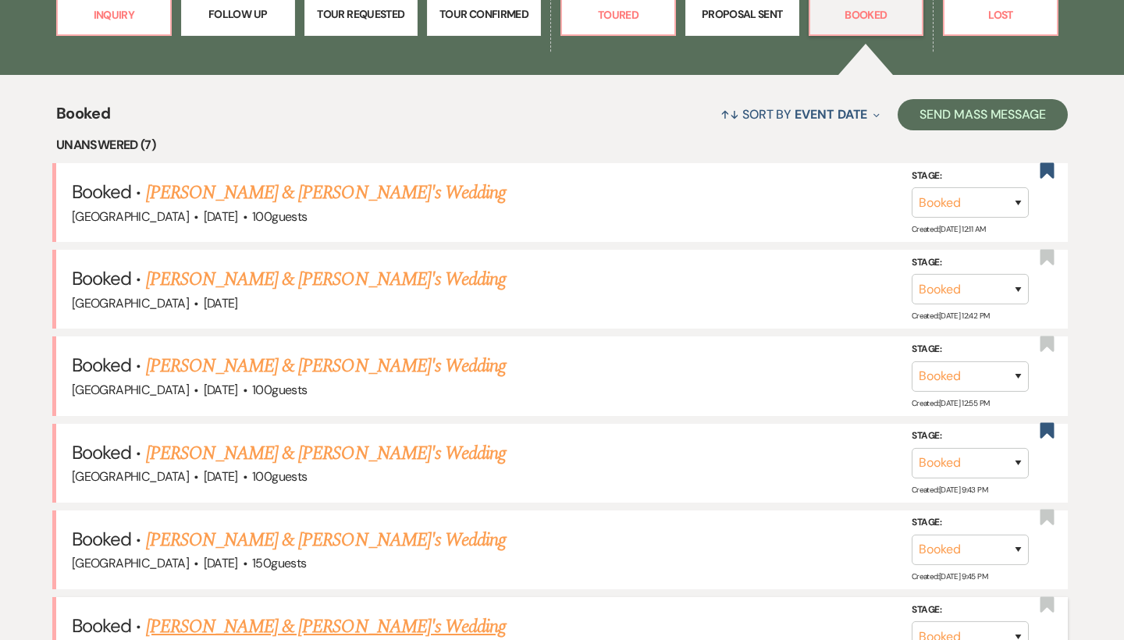
scroll to position [530, 0]
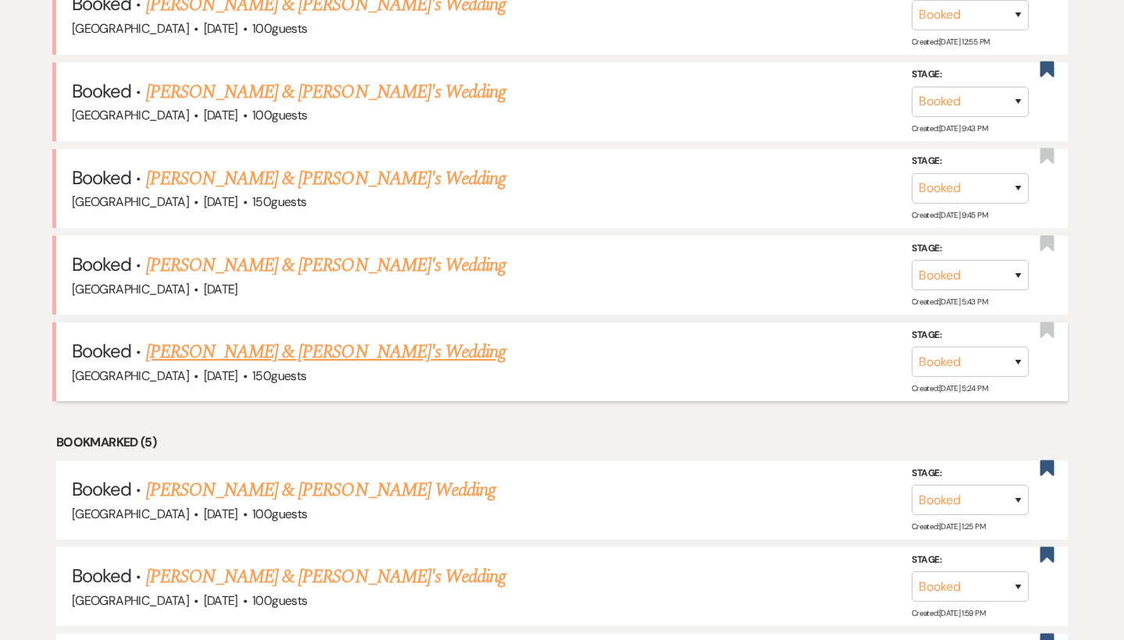
click at [321, 338] on link "[PERSON_NAME] & [PERSON_NAME]'s Wedding" at bounding box center [326, 352] width 361 height 28
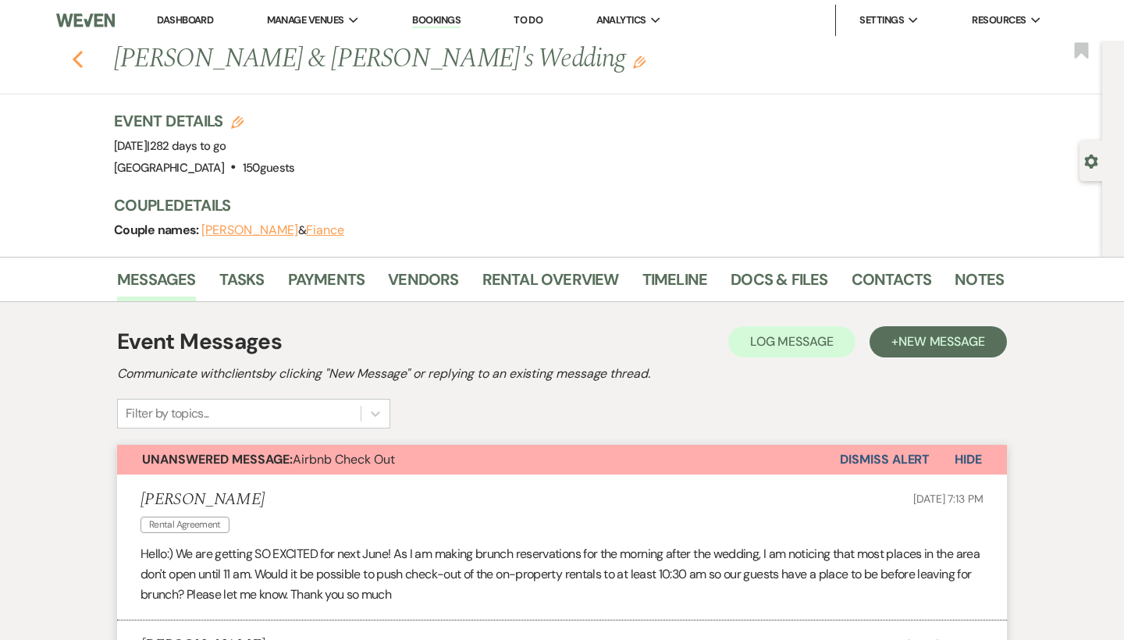
click at [80, 58] on icon "Previous" at bounding box center [78, 59] width 12 height 19
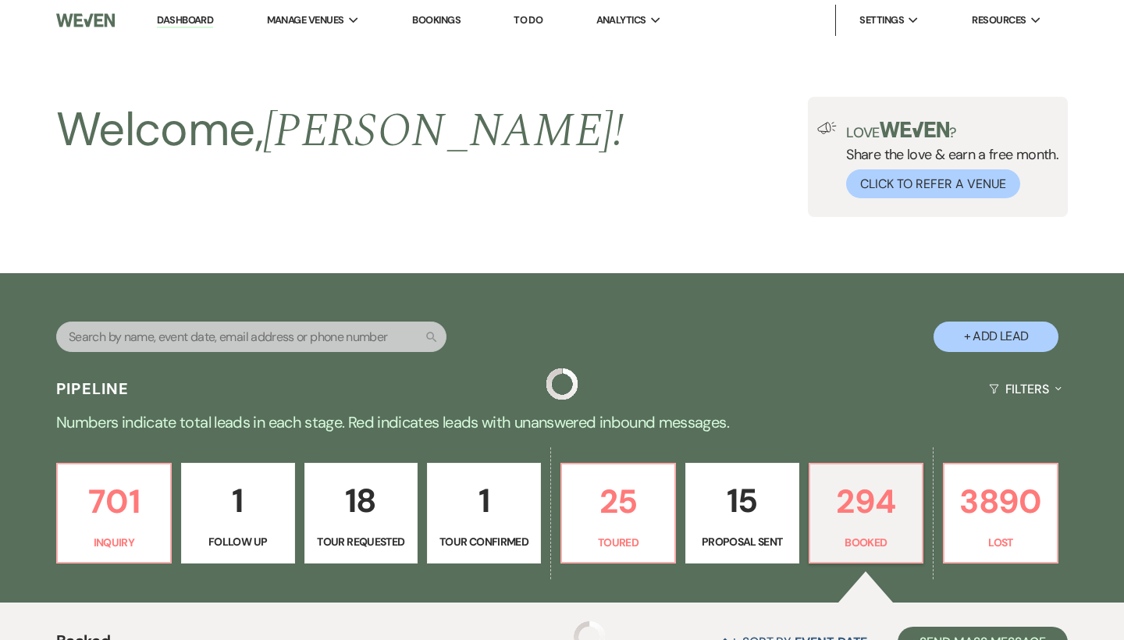
scroll to position [889, 0]
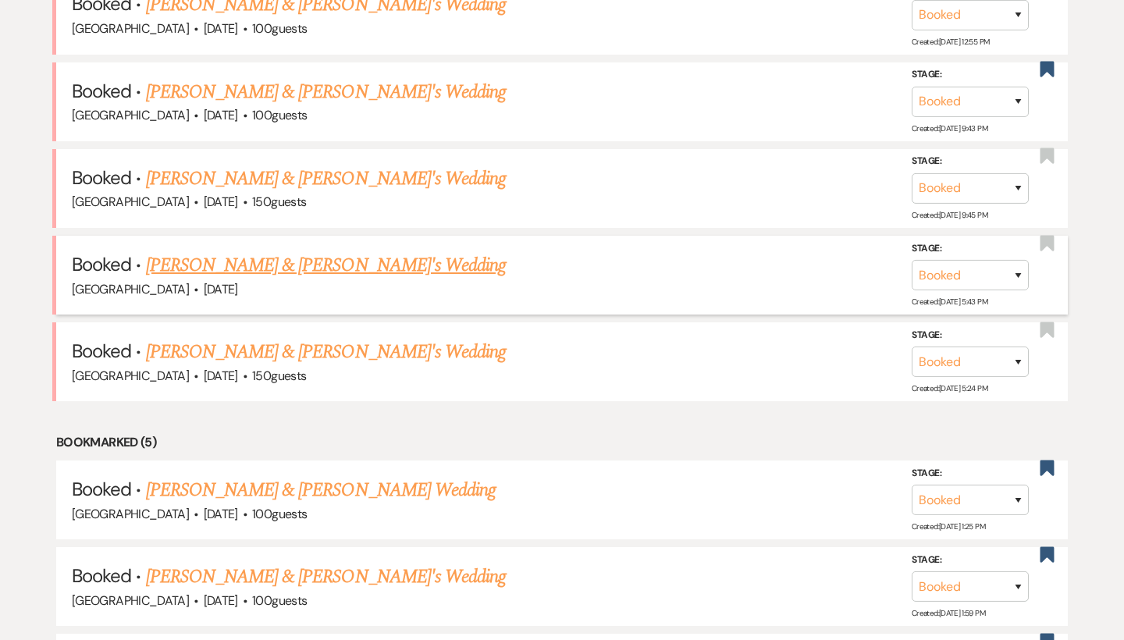
click at [248, 252] on link "[PERSON_NAME] & [PERSON_NAME]'s Wedding" at bounding box center [326, 265] width 361 height 28
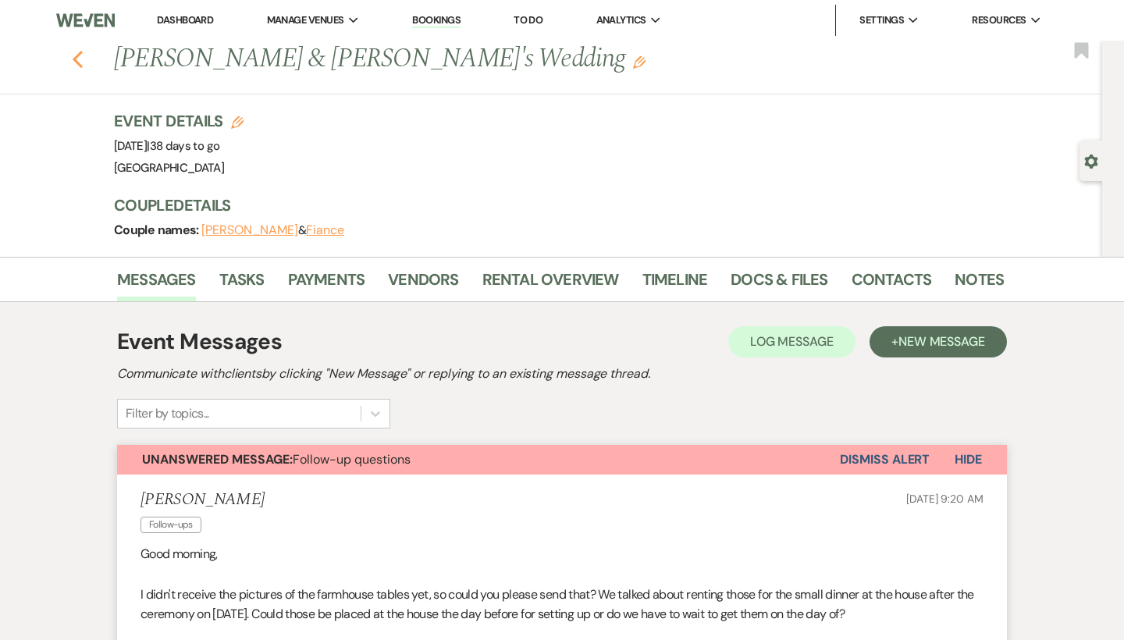
click at [81, 61] on icon "Previous" at bounding box center [78, 59] width 12 height 19
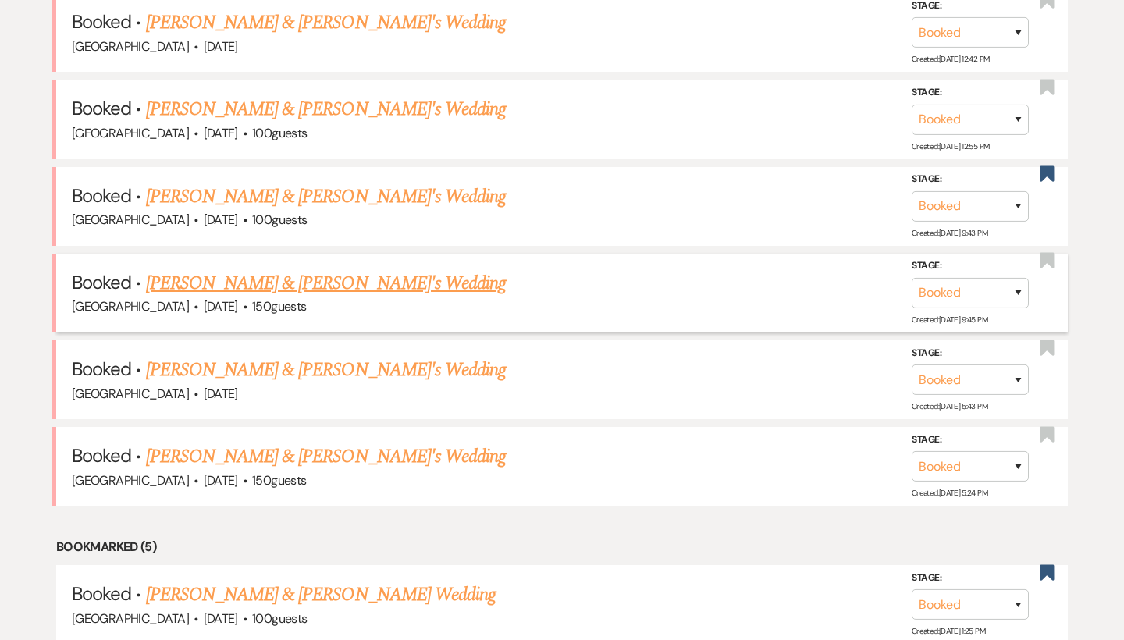
scroll to position [783, 0]
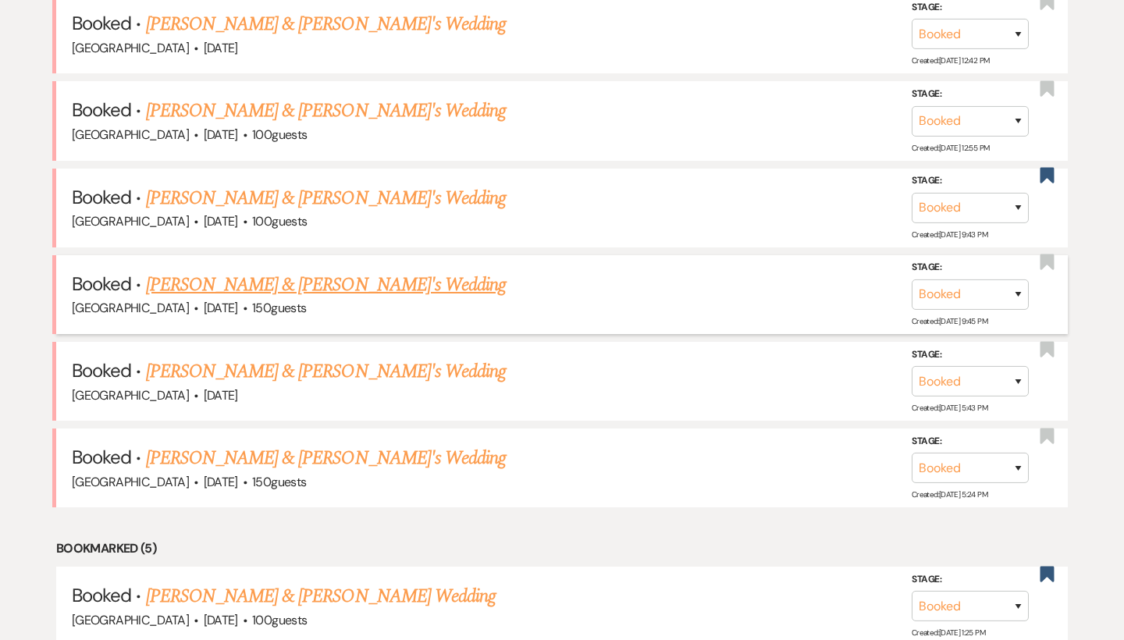
click at [247, 280] on link "[PERSON_NAME] & [PERSON_NAME]'s Wedding" at bounding box center [326, 285] width 361 height 28
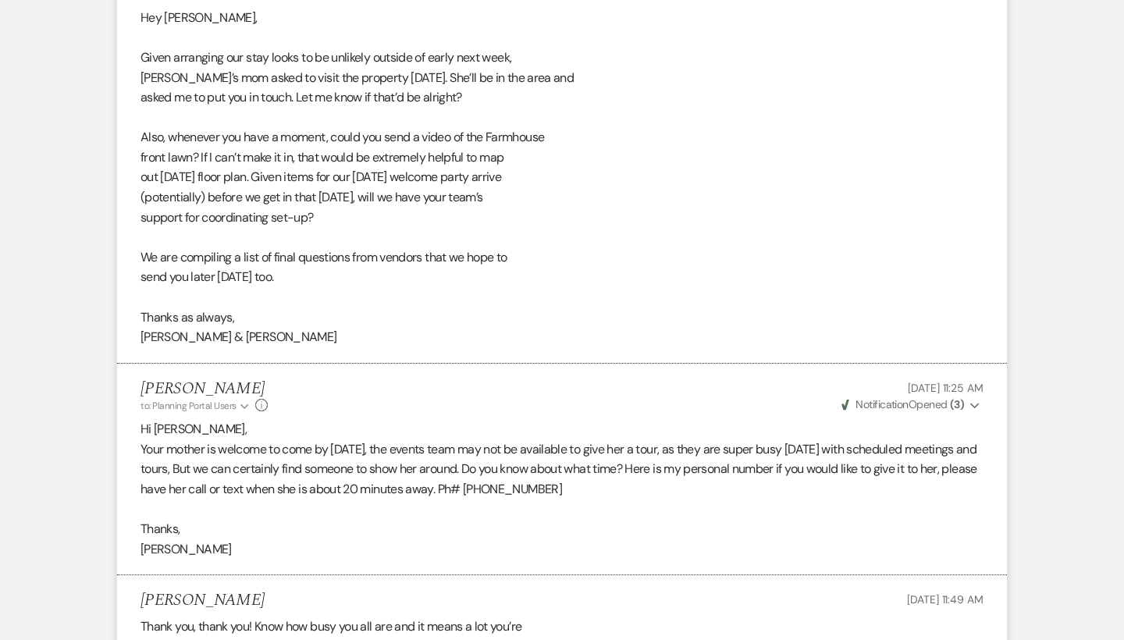
scroll to position [46838, 0]
